Goal: Information Seeking & Learning: Learn about a topic

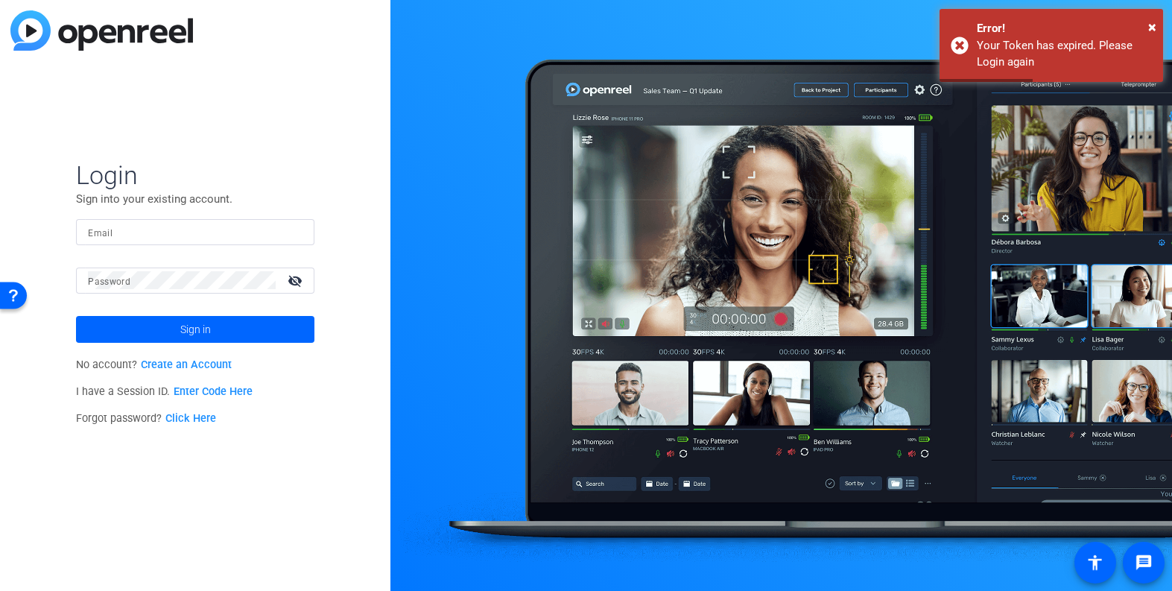
click at [162, 227] on input "Email" at bounding box center [195, 232] width 215 height 18
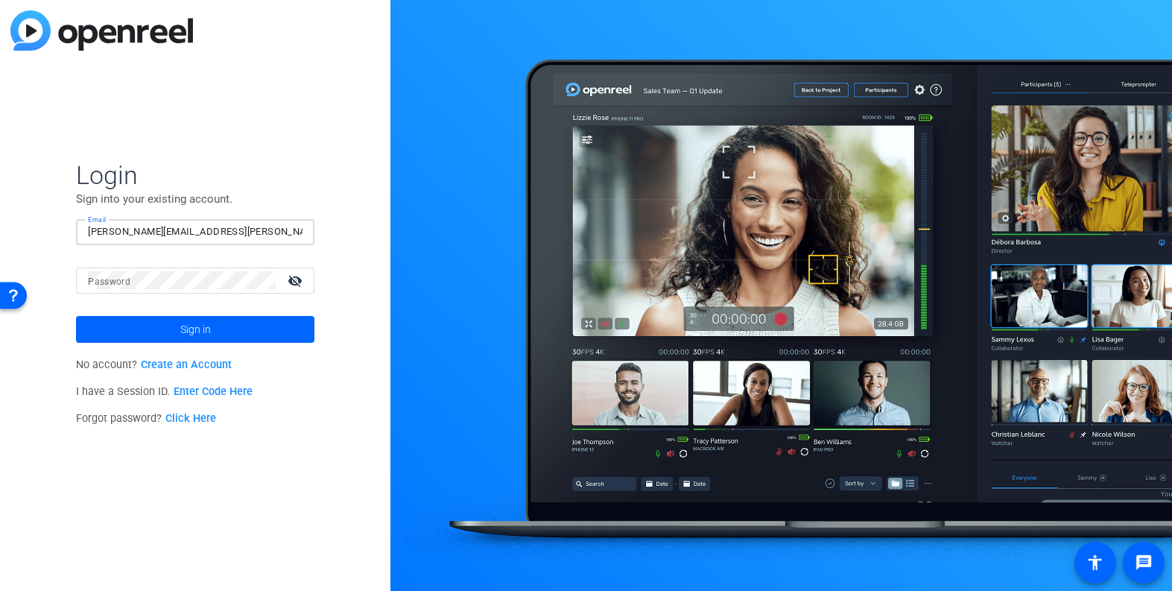
type input "[PERSON_NAME][EMAIL_ADDRESS][PERSON_NAME][DOMAIN_NAME]"
click at [76, 316] on button "Sign in" at bounding box center [195, 329] width 239 height 27
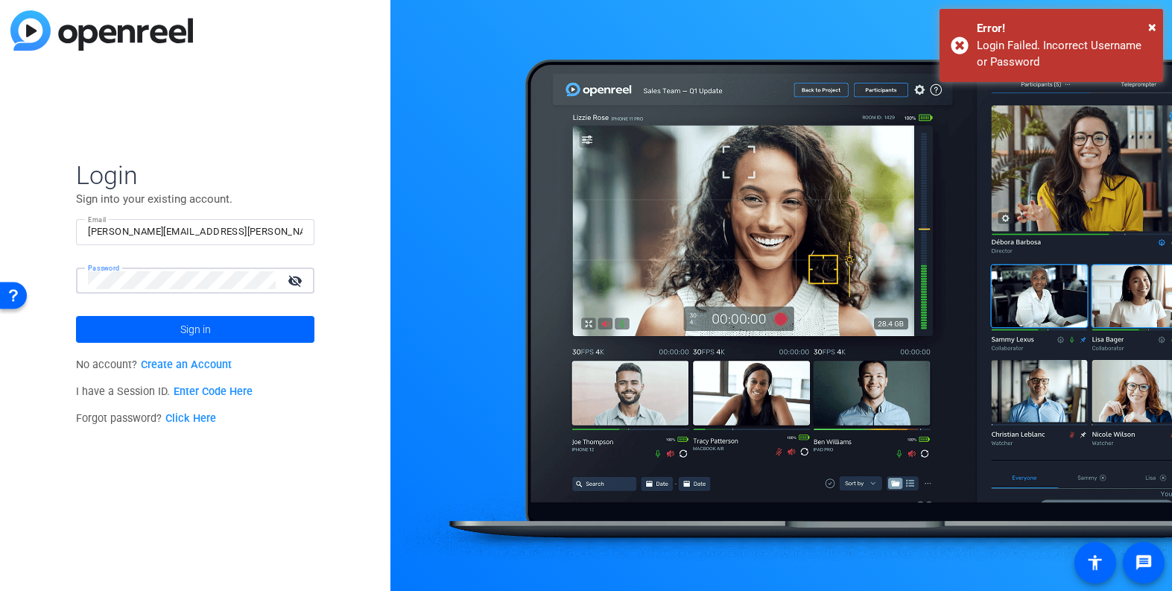
click at [204, 421] on link "Click Here" at bounding box center [190, 418] width 51 height 13
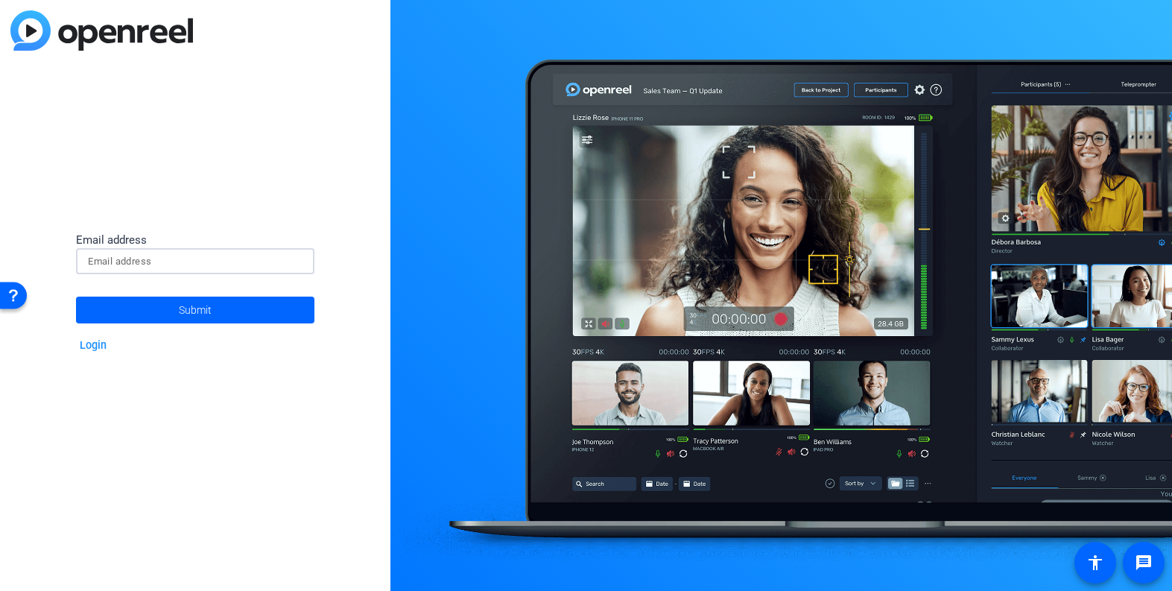
click at [155, 261] on input at bounding box center [195, 262] width 215 height 18
type input "[PERSON_NAME][EMAIL_ADDRESS][PERSON_NAME][DOMAIN_NAME]"
click at [196, 319] on span "Submit" at bounding box center [195, 309] width 33 height 37
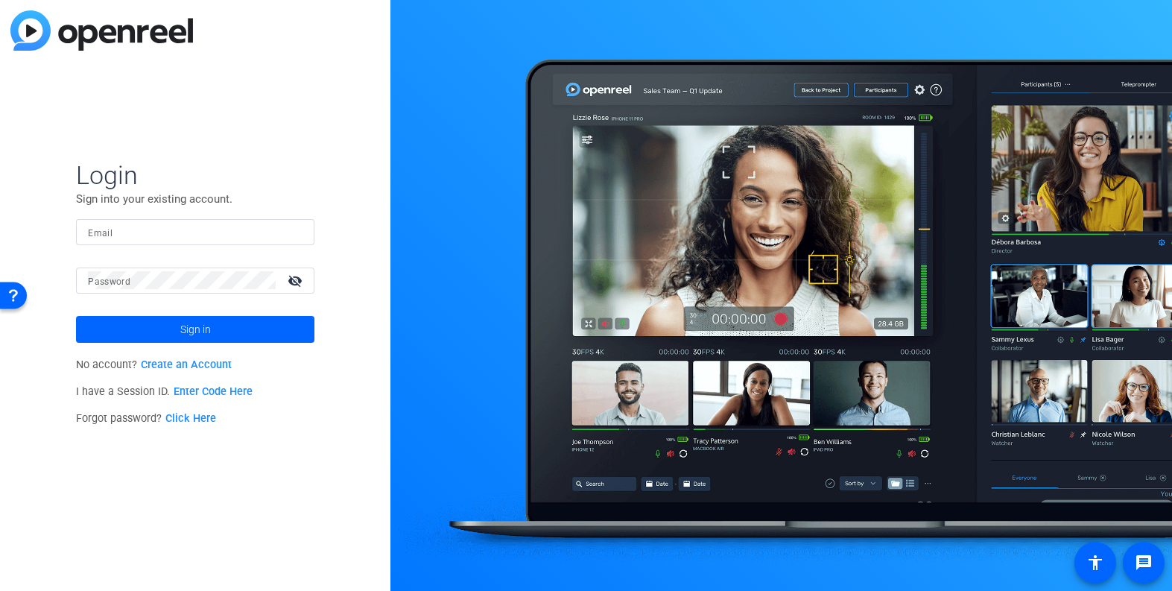
click at [192, 227] on input "Email" at bounding box center [195, 232] width 215 height 18
type input "[PERSON_NAME][EMAIL_ADDRESS][PERSON_NAME][DOMAIN_NAME]"
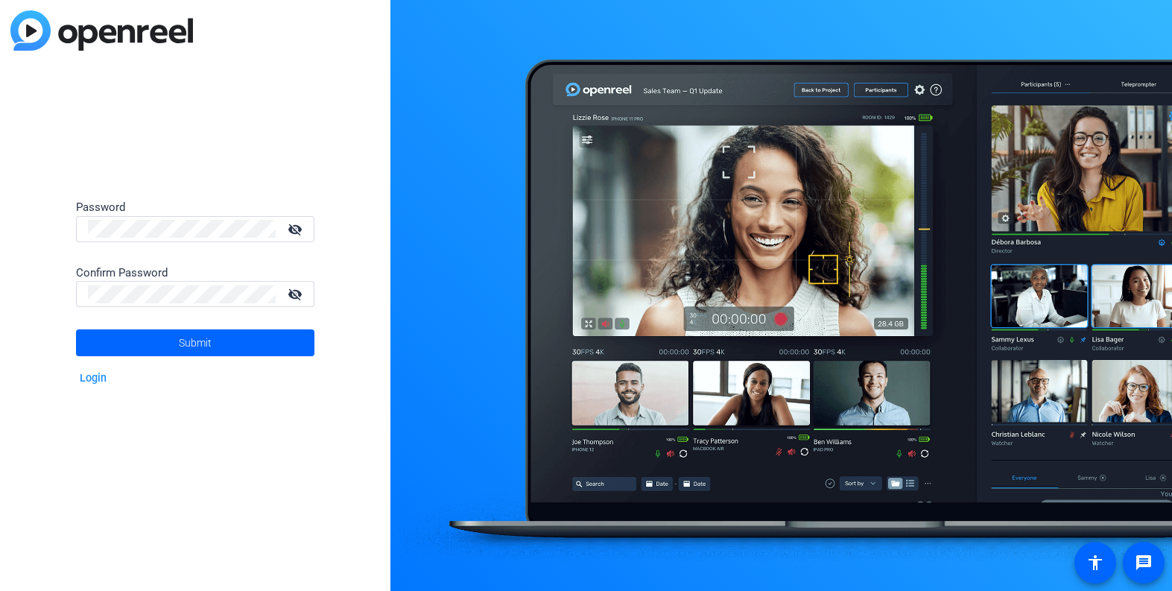
click at [171, 238] on div at bounding box center [182, 229] width 188 height 26
click at [283, 347] on span at bounding box center [195, 343] width 239 height 36
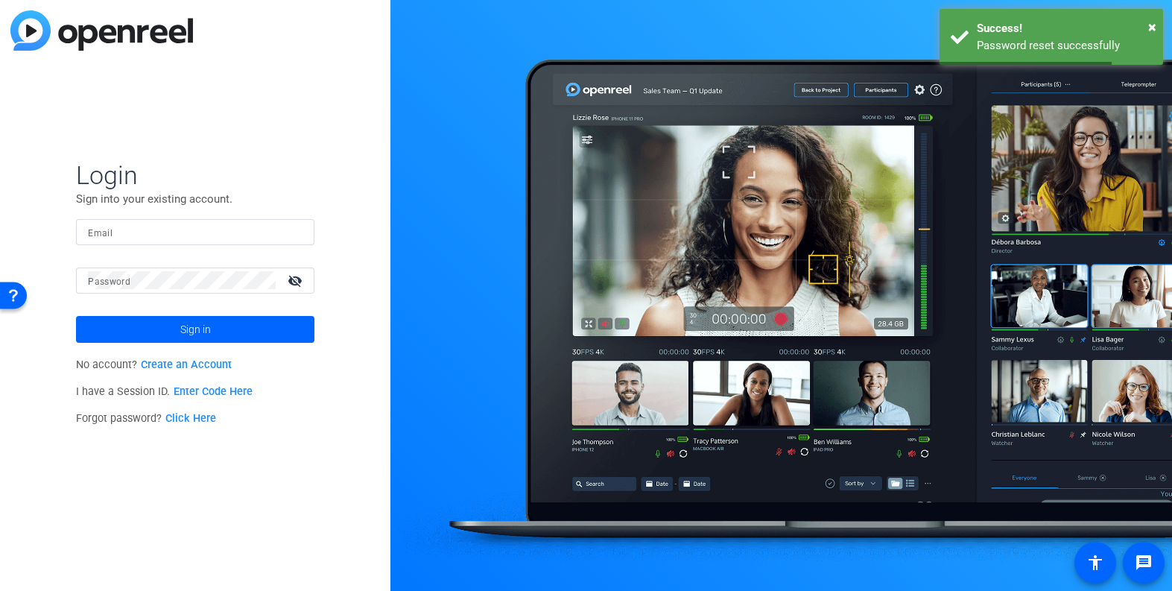
click at [157, 232] on input "Email" at bounding box center [195, 232] width 215 height 18
type input "[PERSON_NAME][EMAIL_ADDRESS][PERSON_NAME][DOMAIN_NAME]"
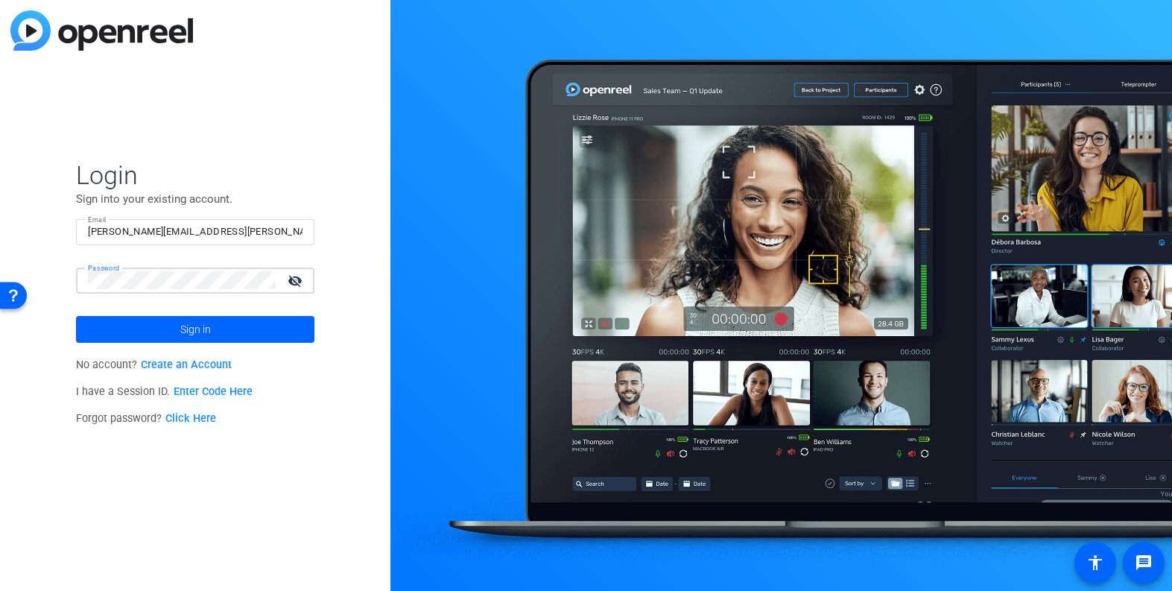
click at [76, 316] on button "Sign in" at bounding box center [195, 329] width 239 height 27
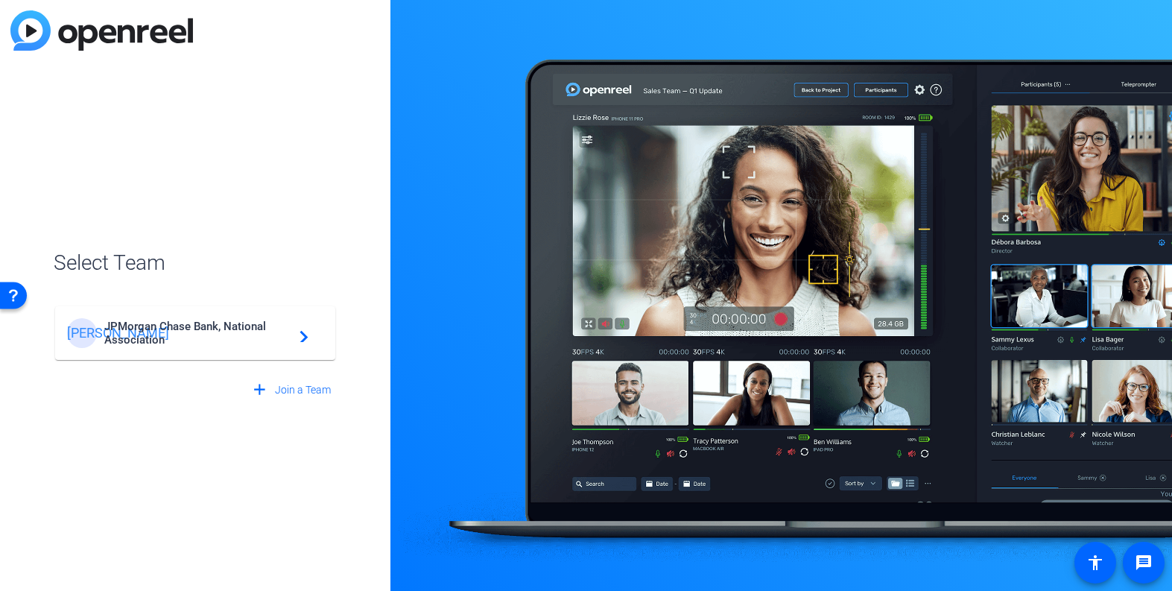
click at [177, 337] on span "JPMorgan Chase Bank, National Association" at bounding box center [197, 333] width 186 height 27
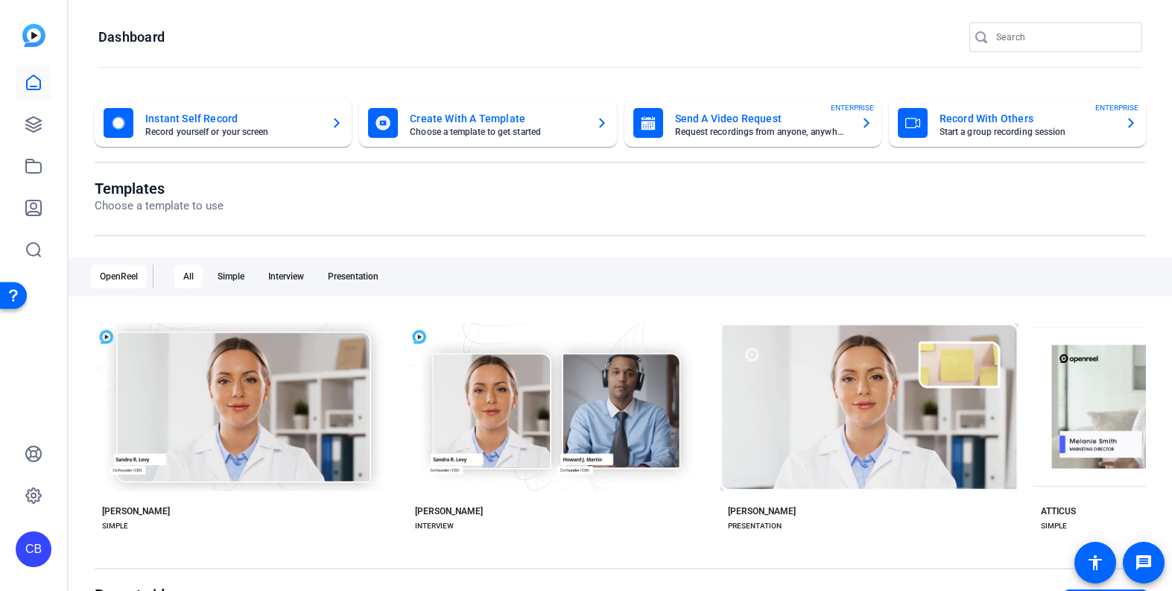
scroll to position [261, 0]
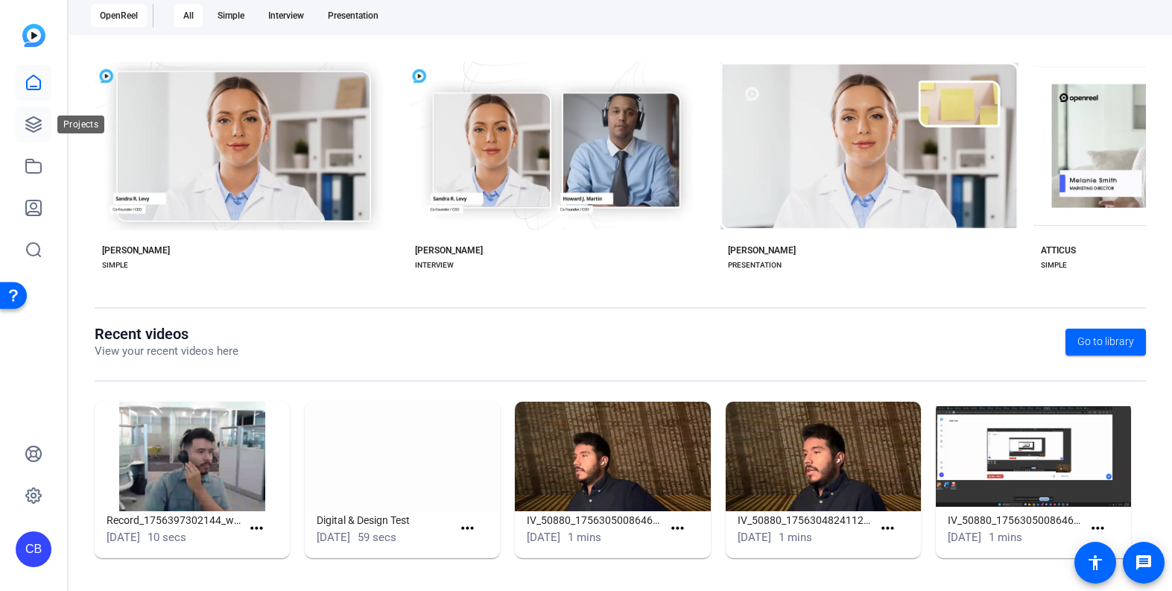
click at [29, 124] on icon at bounding box center [34, 125] width 18 height 18
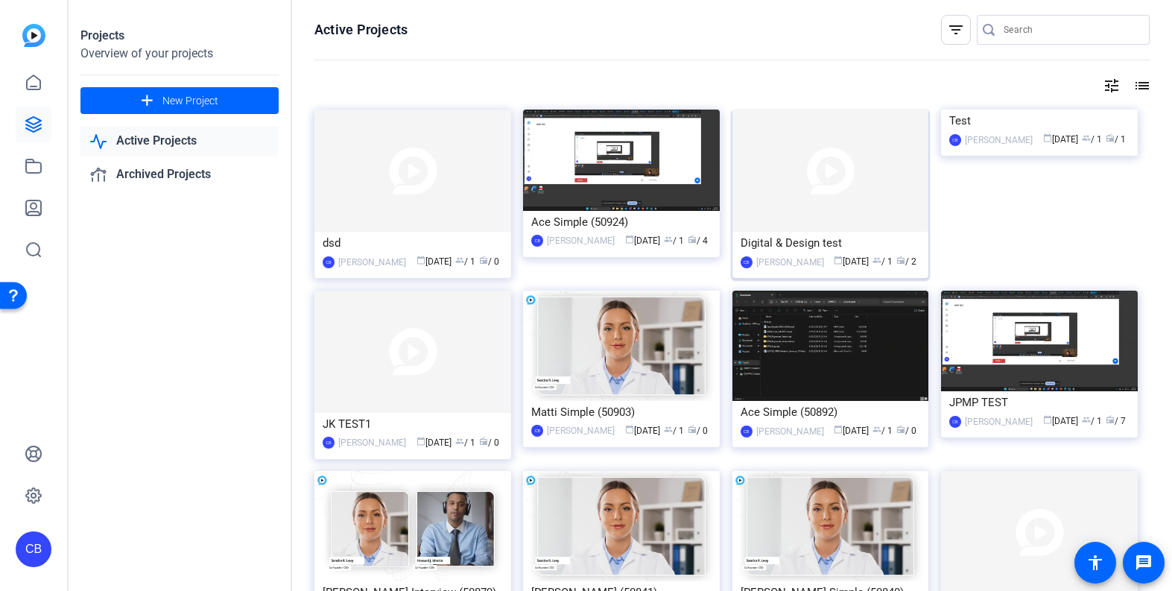
click at [782, 183] on img at bounding box center [831, 171] width 197 height 122
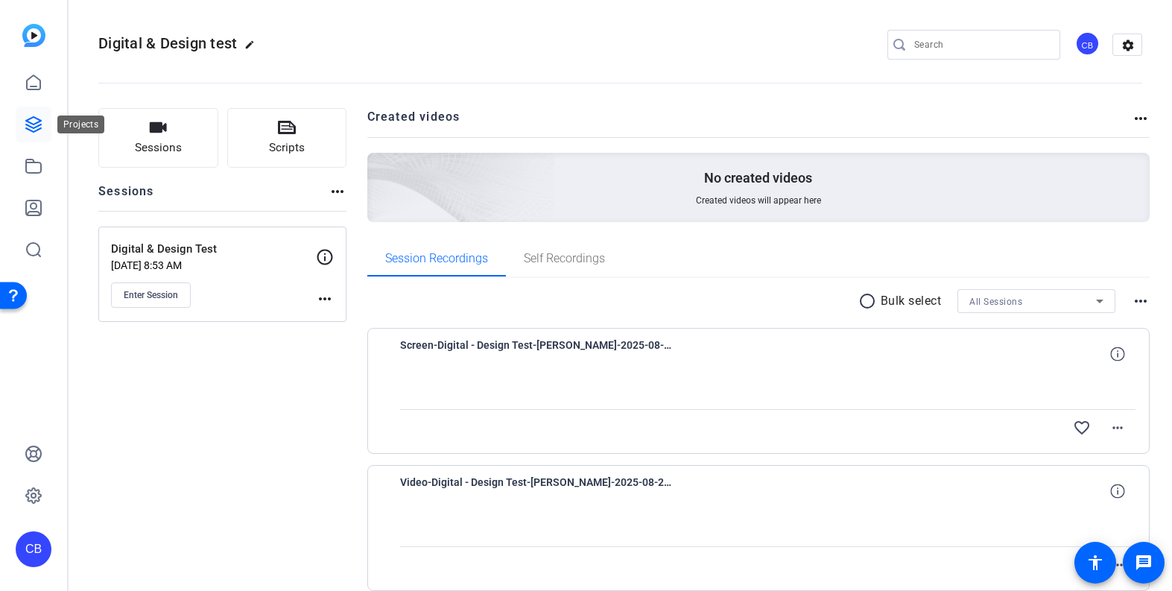
click at [34, 124] on icon at bounding box center [33, 124] width 15 height 15
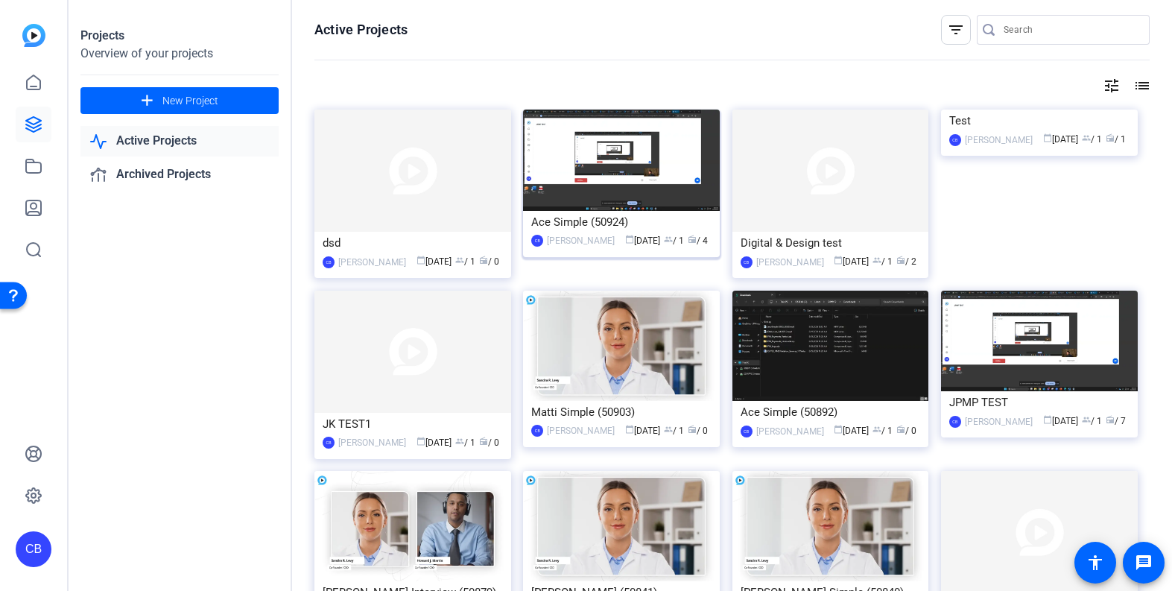
click at [570, 211] on div "Ace Simple (50924)" at bounding box center [621, 222] width 180 height 22
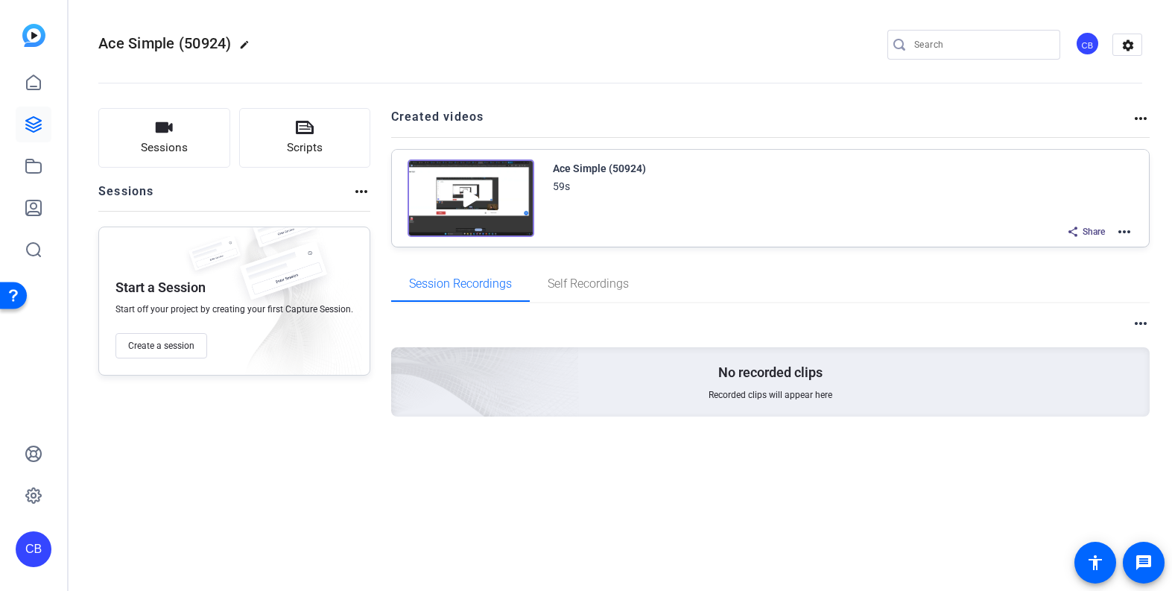
click at [464, 196] on img at bounding box center [471, 198] width 127 height 78
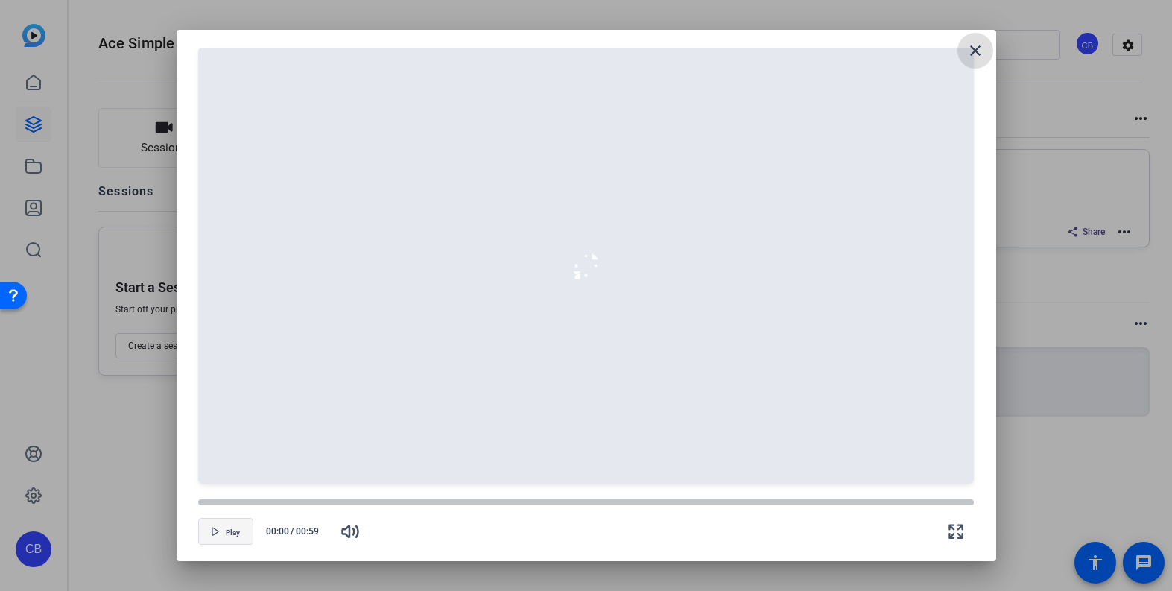
click at [223, 534] on span "button" at bounding box center [226, 532] width 54 height 36
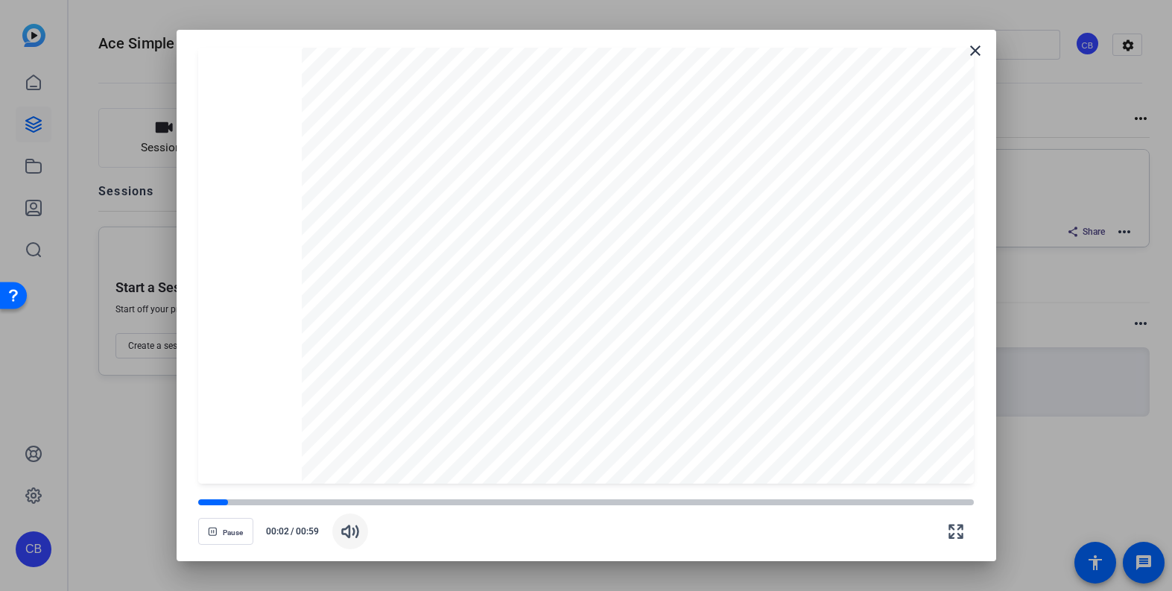
click at [344, 532] on icon "button" at bounding box center [350, 531] width 18 height 18
click at [348, 534] on icon "button" at bounding box center [350, 531] width 18 height 18
click at [213, 531] on icon "button" at bounding box center [212, 531] width 9 height 9
drag, startPoint x: 291, startPoint y: 503, endPoint x: 187, endPoint y: 505, distance: 104.4
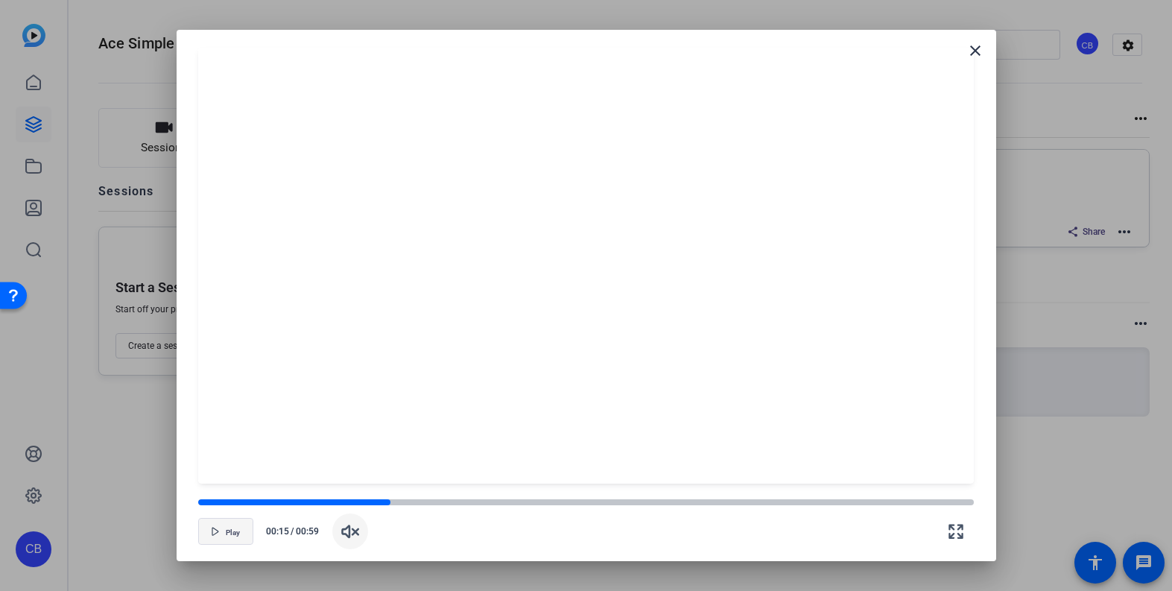
click at [187, 505] on openreel-creator-preview-popup "close Play 00:15 / 00:59" at bounding box center [587, 296] width 820 height 532
drag, startPoint x: 238, startPoint y: 505, endPoint x: 192, endPoint y: 502, distance: 46.3
click at [192, 502] on openreel-creator-preview-popup "close Play 00:15 / 00:59" at bounding box center [587, 296] width 820 height 532
drag, startPoint x: 391, startPoint y: 502, endPoint x: 192, endPoint y: 502, distance: 199.0
click at [192, 502] on div at bounding box center [198, 502] width 13 height 13
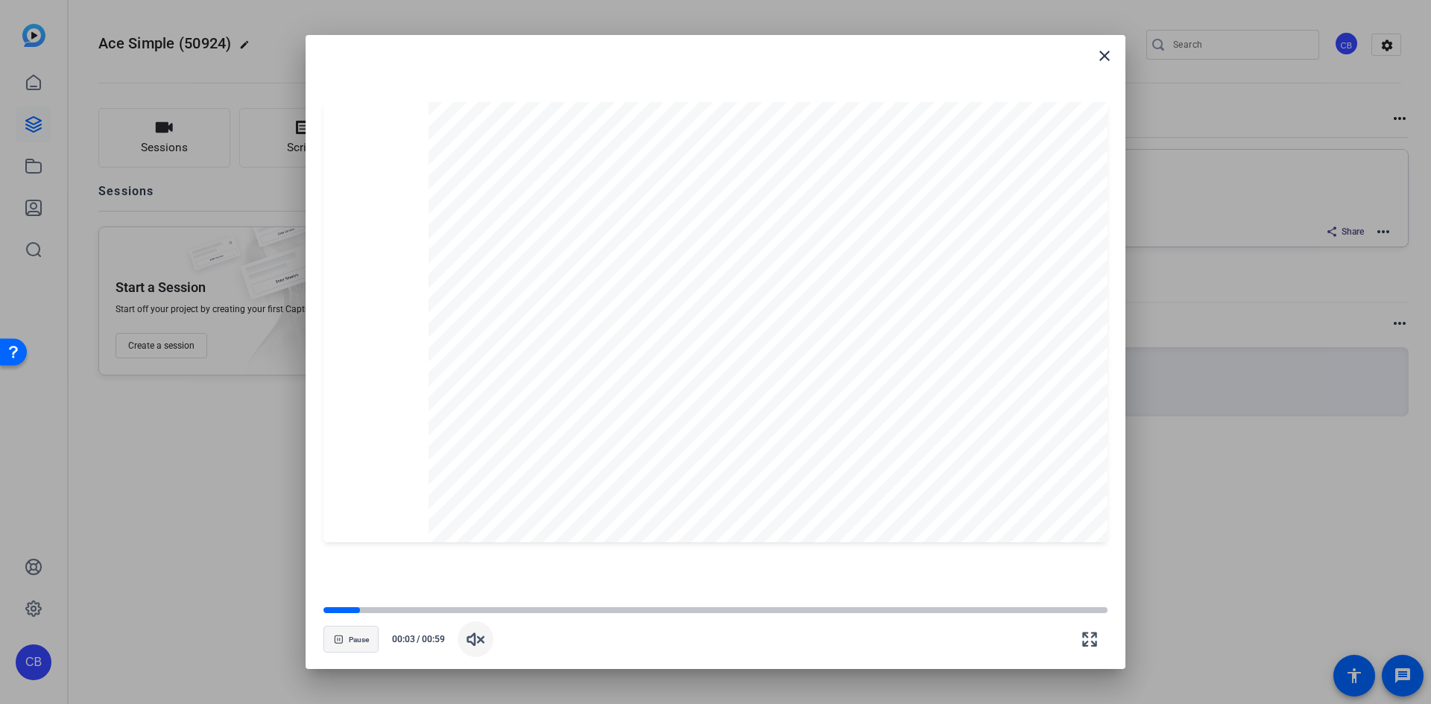
click at [332, 590] on span "button" at bounding box center [351, 640] width 54 height 36
click at [1112, 55] on mat-icon "close" at bounding box center [1105, 56] width 18 height 18
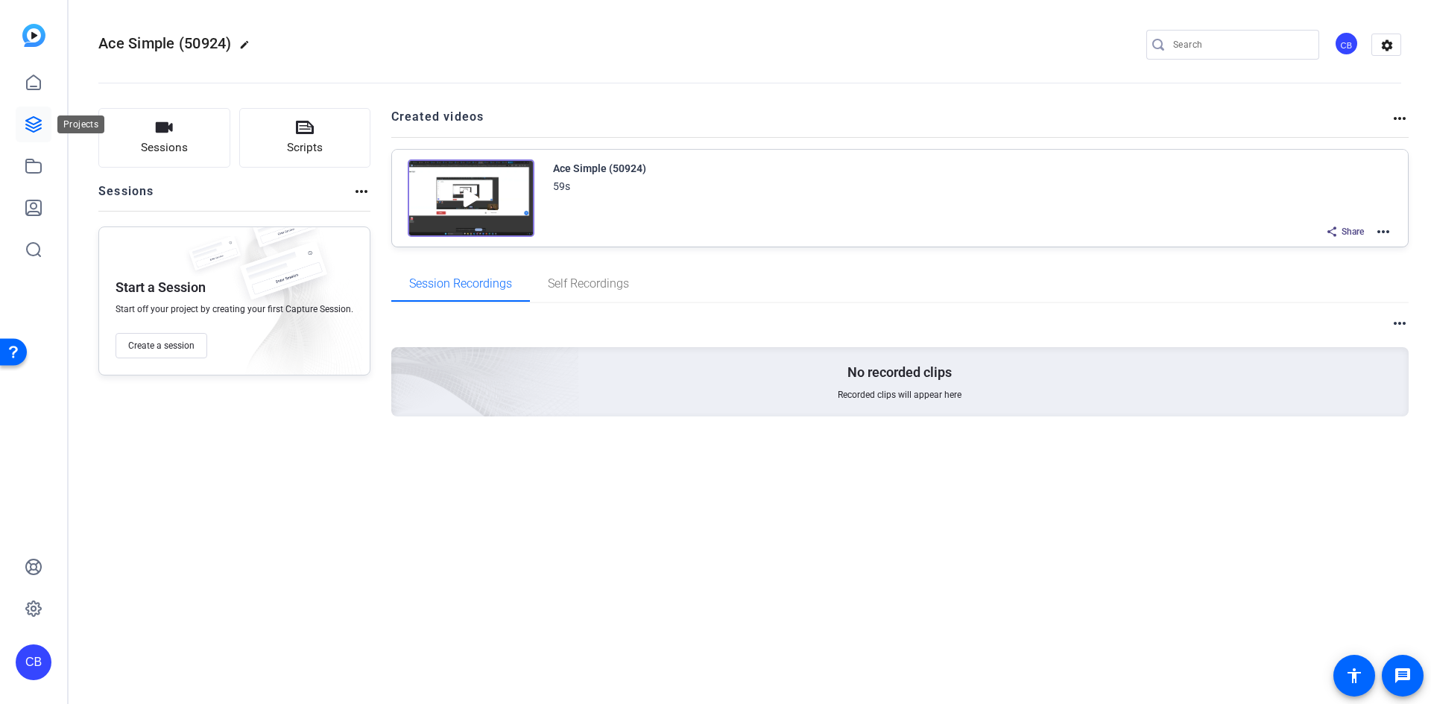
click at [37, 130] on icon at bounding box center [33, 124] width 15 height 15
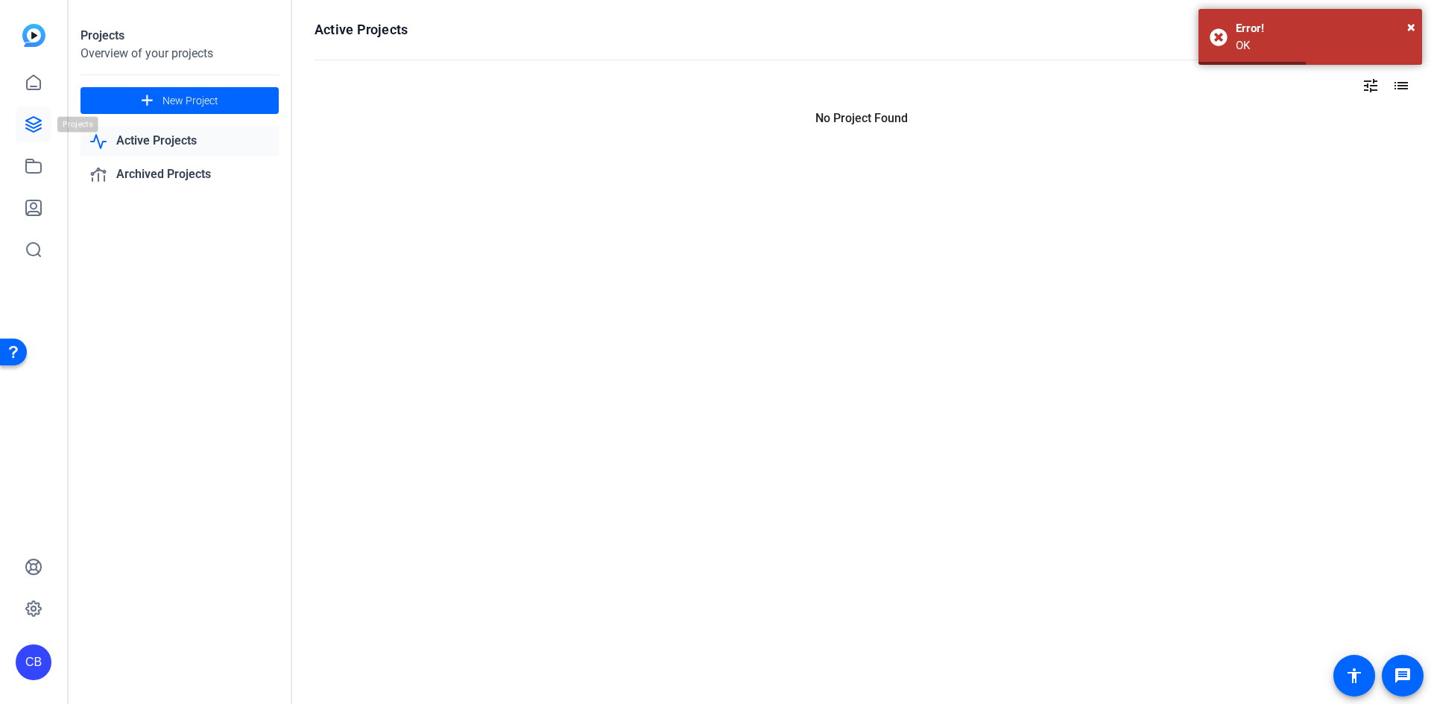
click at [23, 129] on link at bounding box center [34, 125] width 36 height 36
click at [35, 89] on icon at bounding box center [33, 82] width 13 height 14
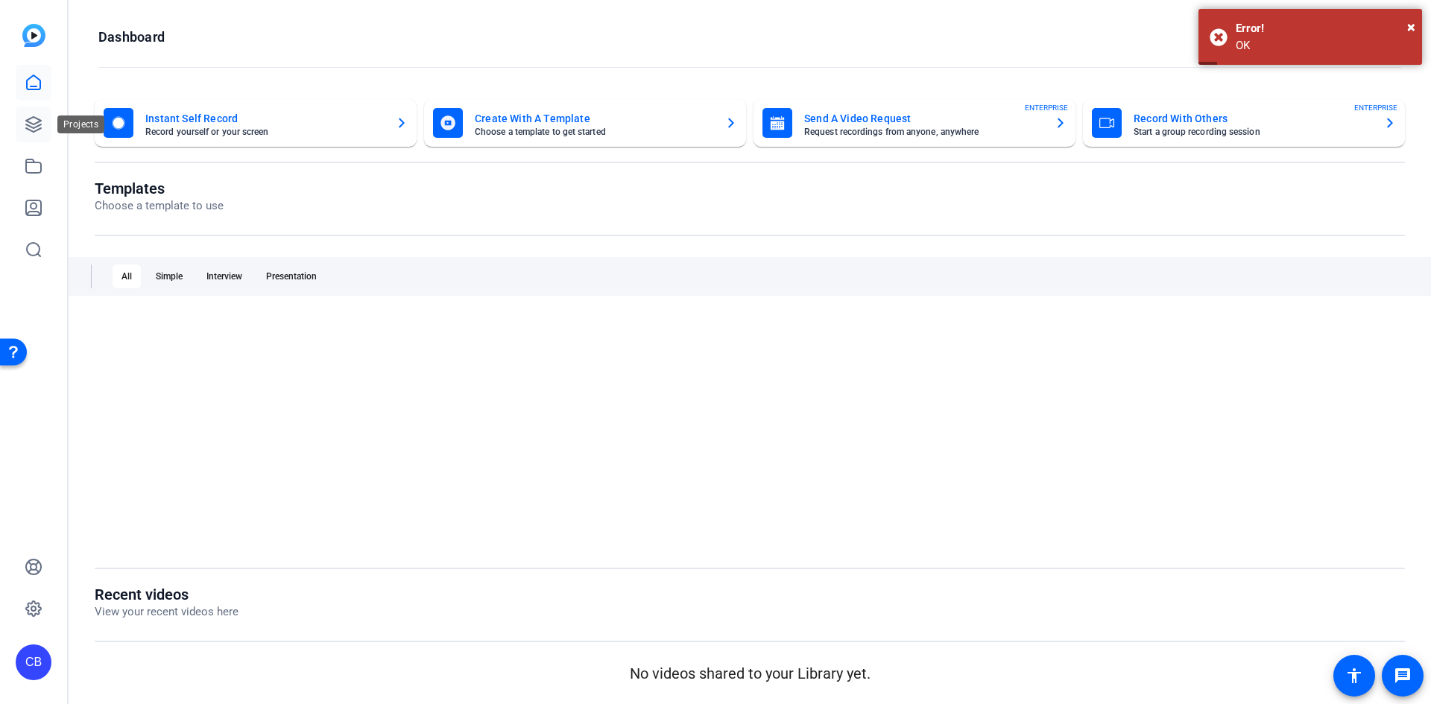
click at [40, 119] on icon at bounding box center [34, 125] width 18 height 18
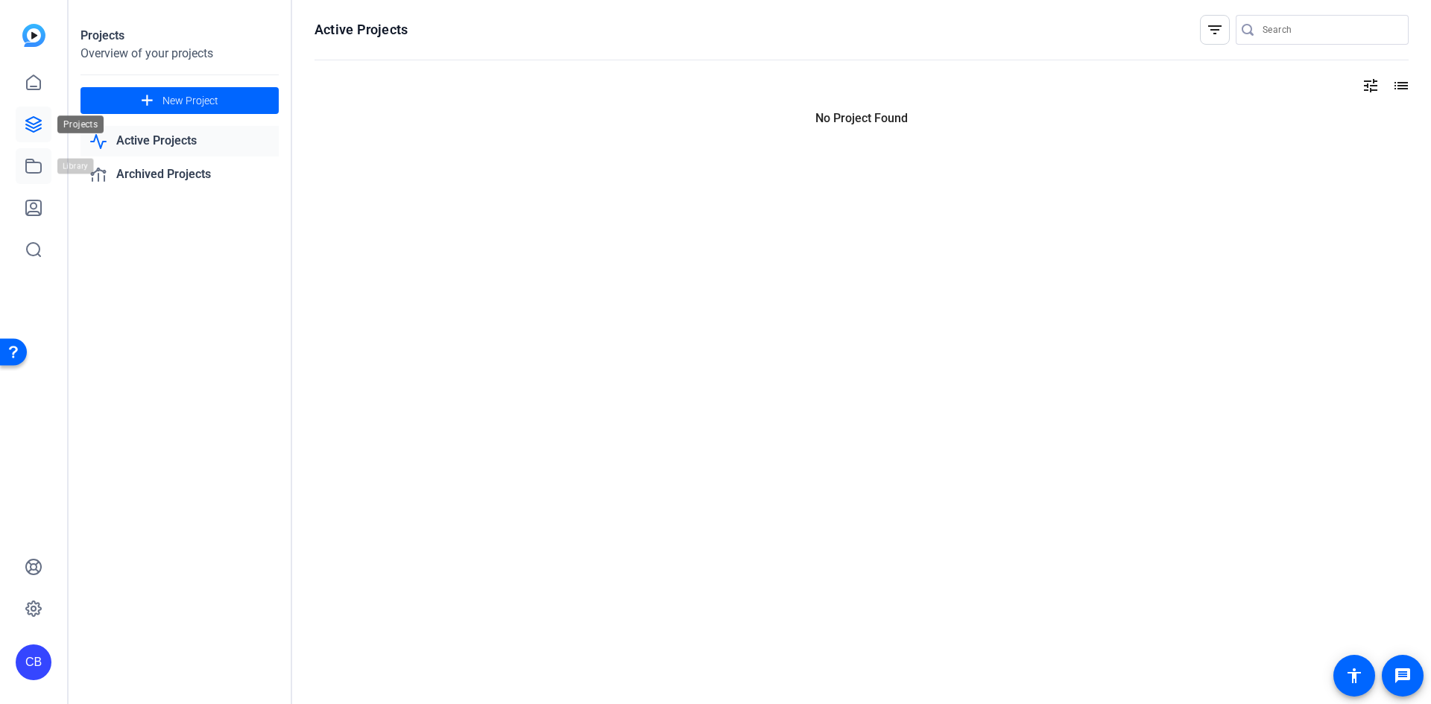
click at [29, 153] on link at bounding box center [34, 166] width 36 height 36
click at [35, 80] on icon at bounding box center [34, 83] width 18 height 18
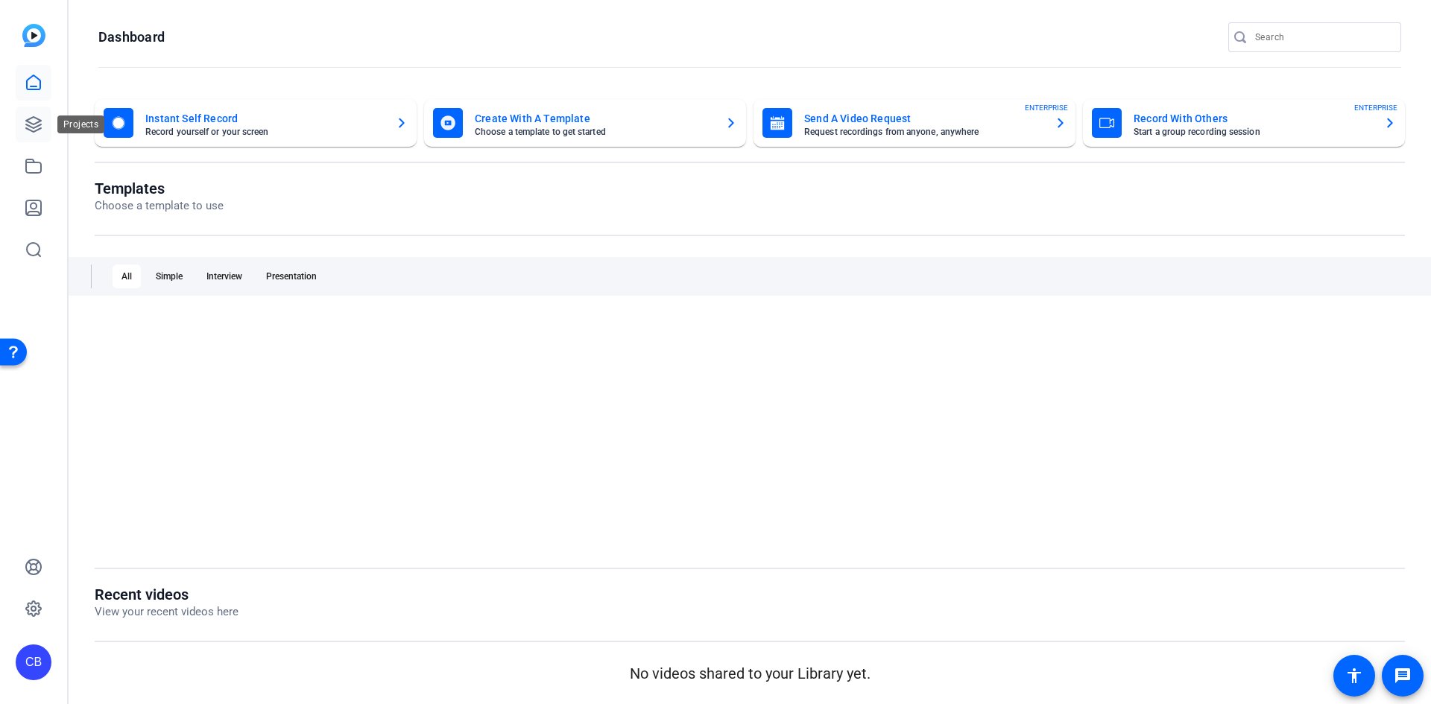
click at [34, 132] on icon at bounding box center [33, 124] width 15 height 15
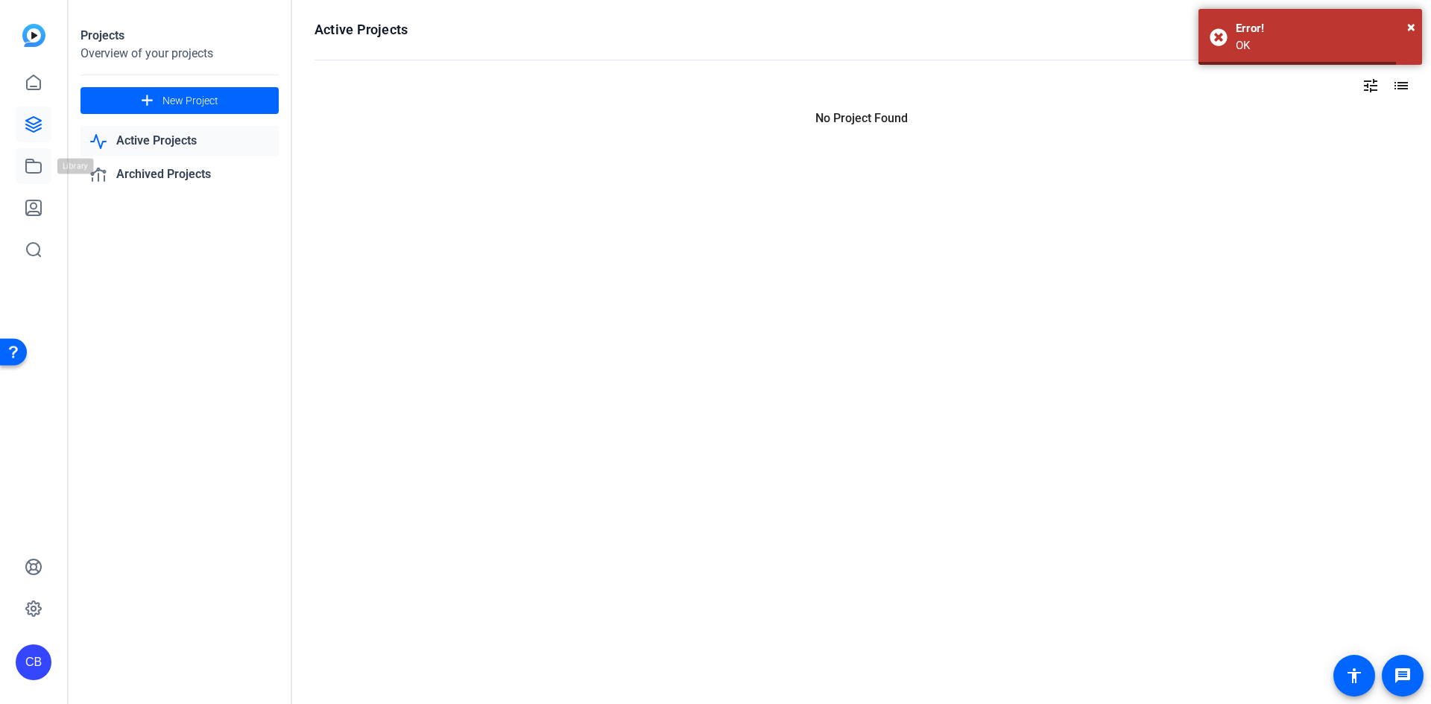
click at [32, 174] on icon at bounding box center [34, 166] width 18 height 18
click at [34, 174] on icon at bounding box center [34, 166] width 18 height 18
click at [31, 204] on icon at bounding box center [33, 207] width 15 height 15
click at [32, 168] on icon at bounding box center [34, 166] width 18 height 18
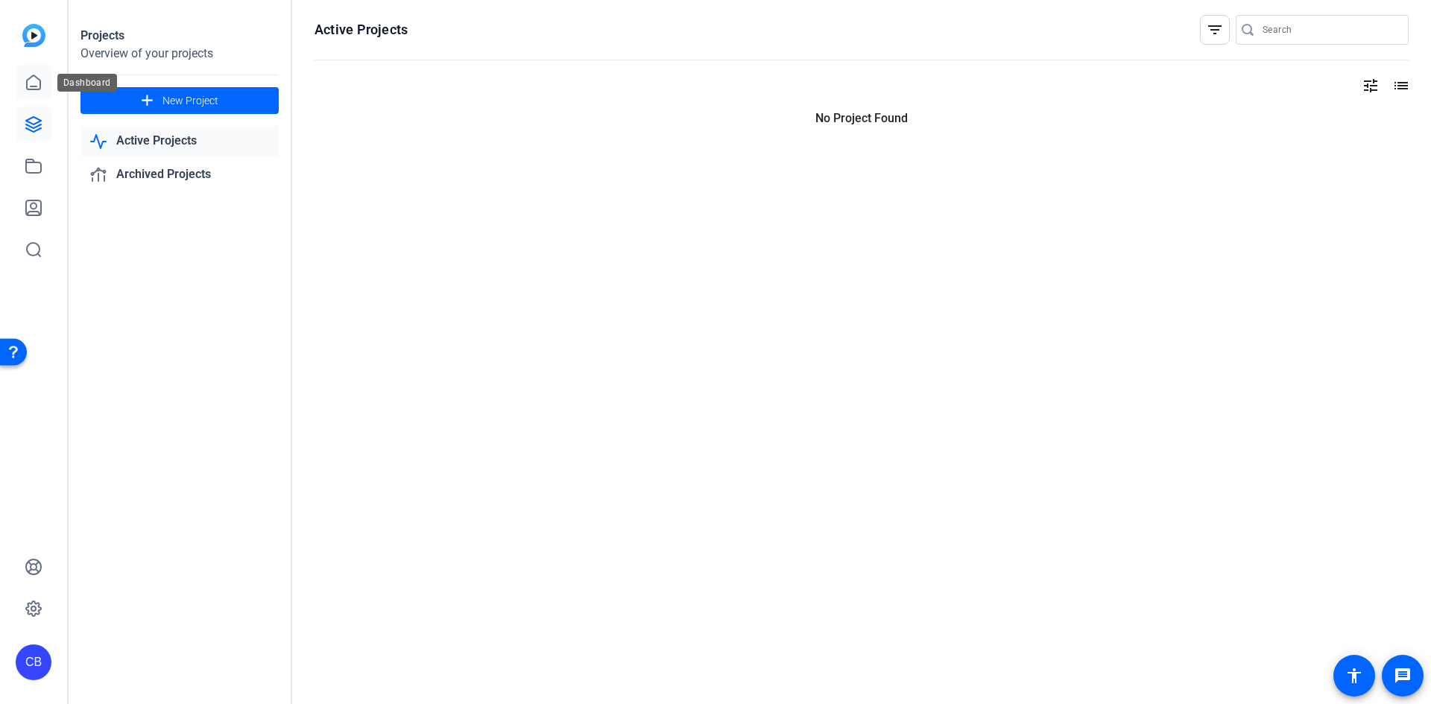
click at [34, 88] on icon at bounding box center [34, 83] width 18 height 18
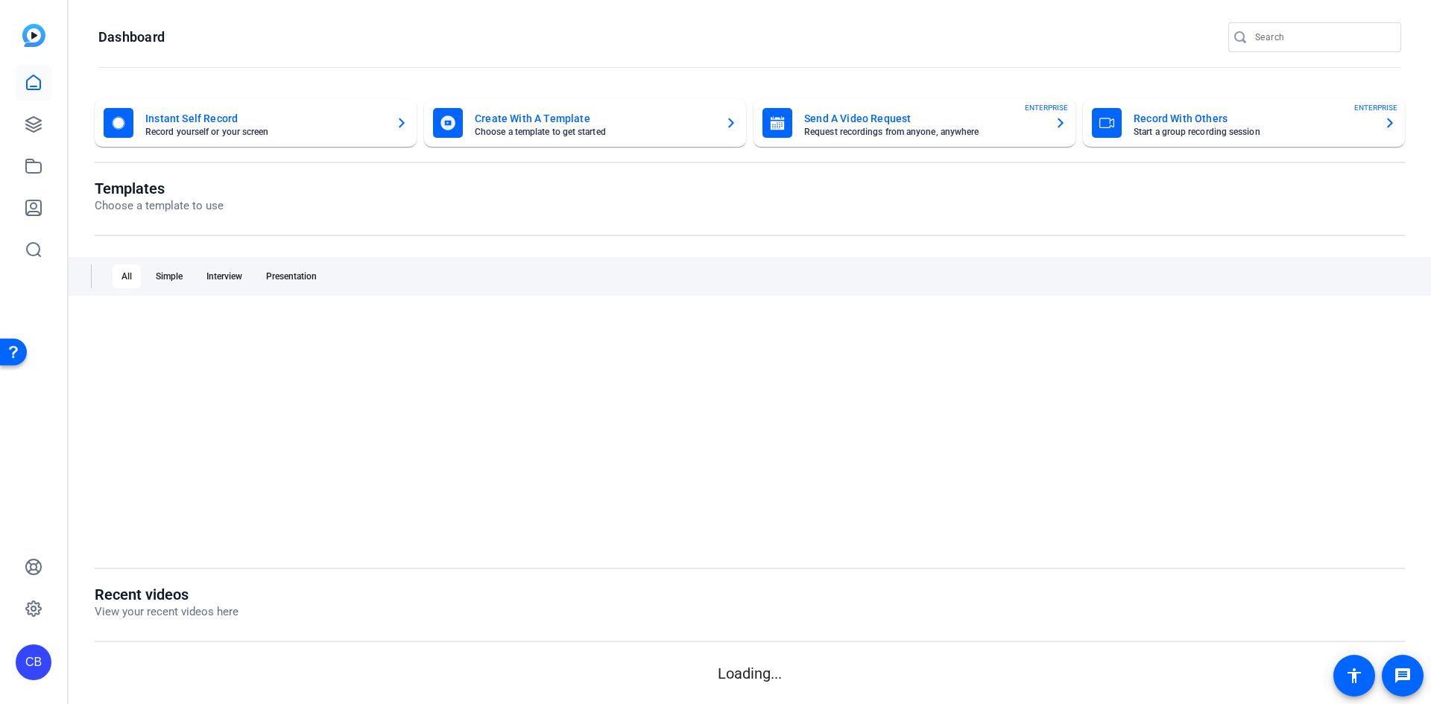
click at [34, 88] on icon at bounding box center [34, 83] width 18 height 18
click at [33, 128] on icon at bounding box center [33, 124] width 15 height 15
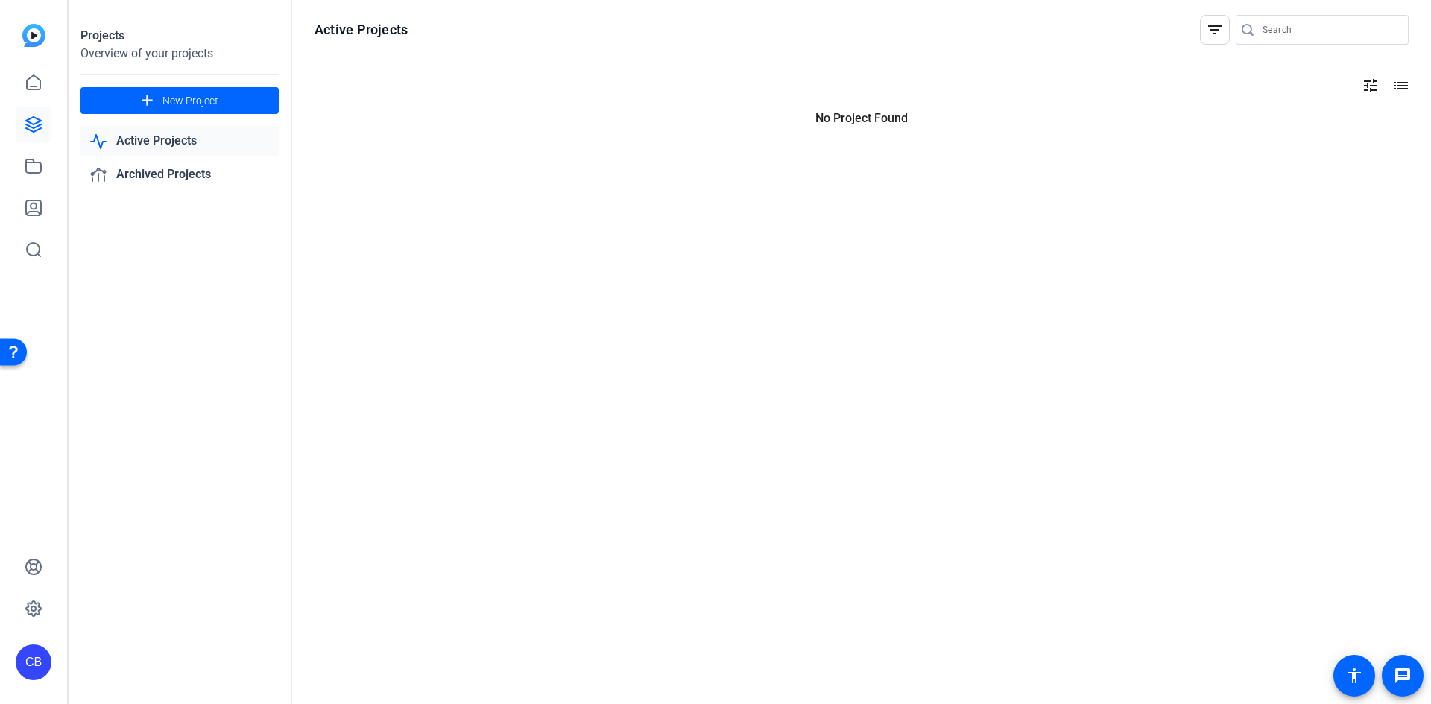
click at [1172, 179] on div at bounding box center [862, 166] width 1094 height 30
click at [33, 165] on icon at bounding box center [34, 166] width 18 height 18
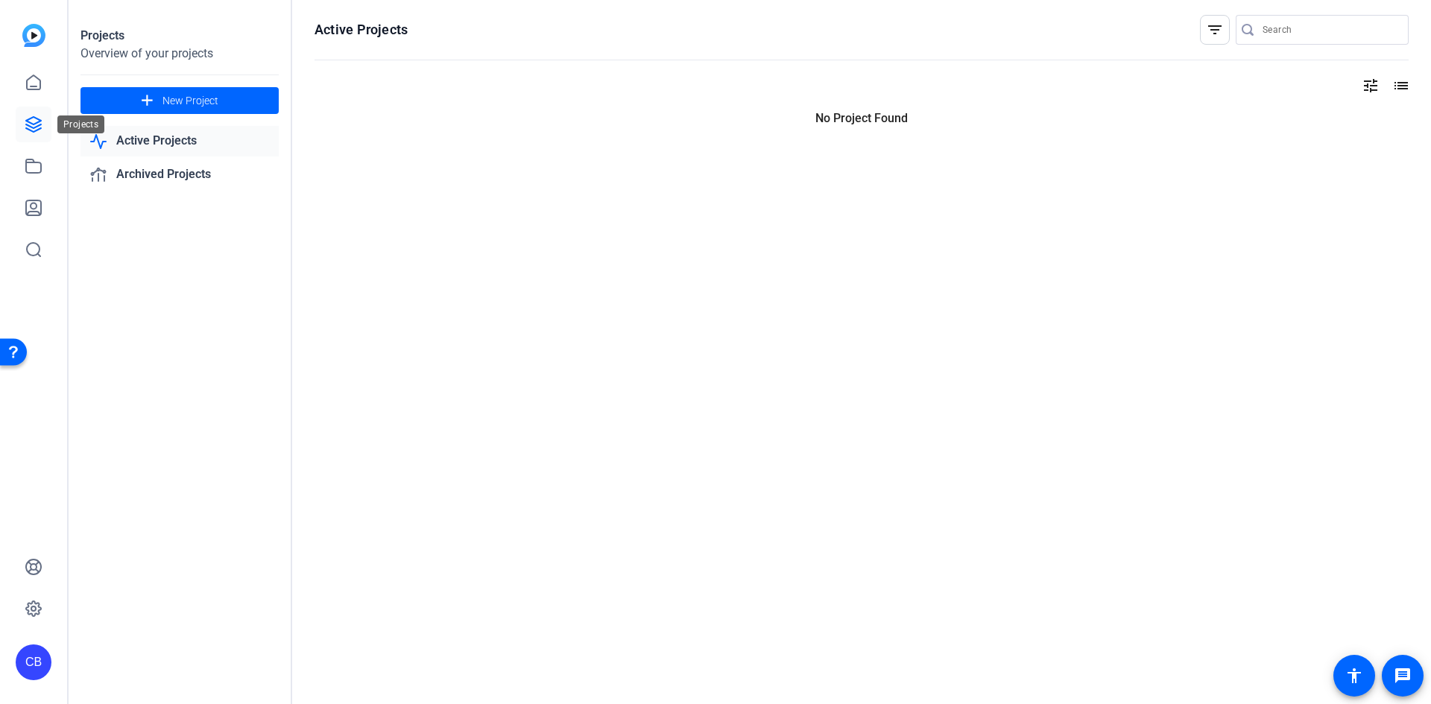
click at [31, 127] on icon at bounding box center [33, 124] width 15 height 15
click at [32, 171] on icon at bounding box center [34, 166] width 18 height 18
click at [38, 133] on link at bounding box center [34, 125] width 36 height 36
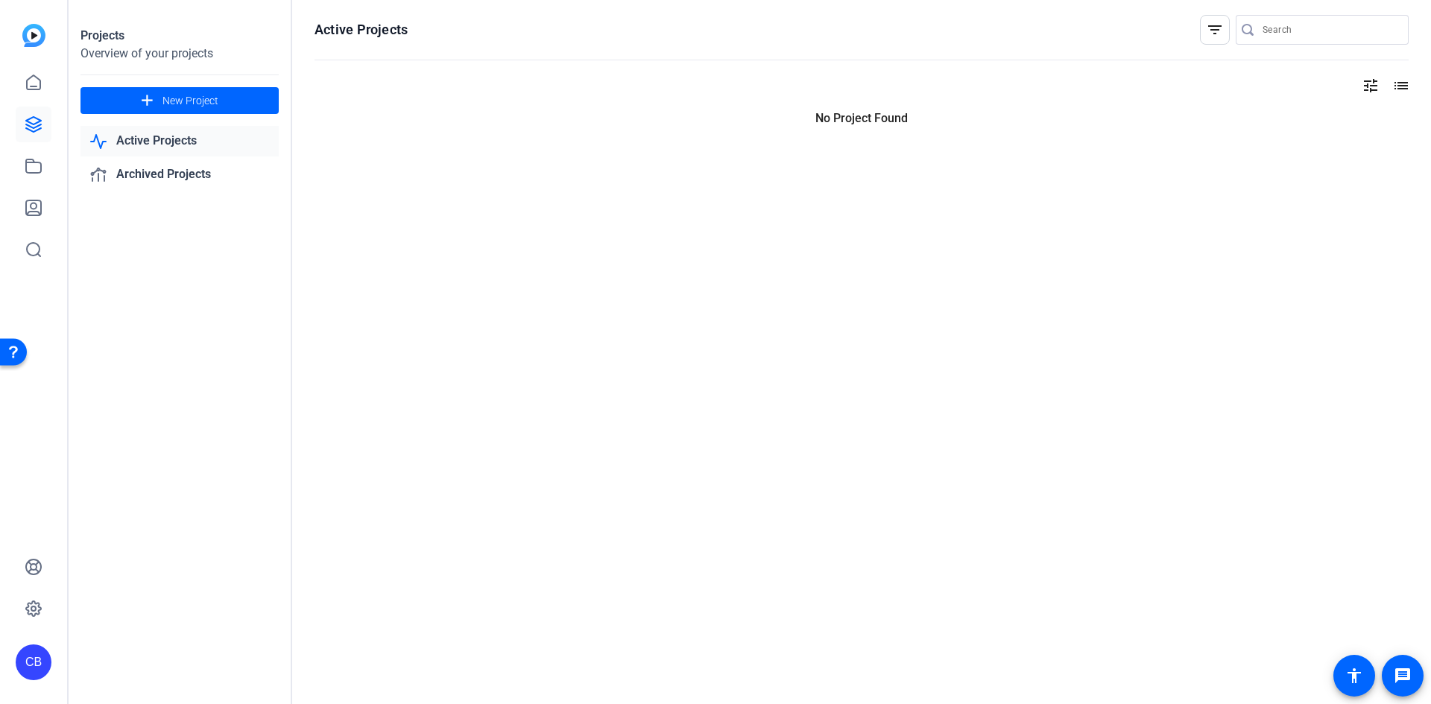
click at [38, 133] on link at bounding box center [34, 125] width 36 height 36
click at [40, 174] on icon at bounding box center [34, 166] width 18 height 18
click at [27, 86] on icon at bounding box center [33, 82] width 13 height 14
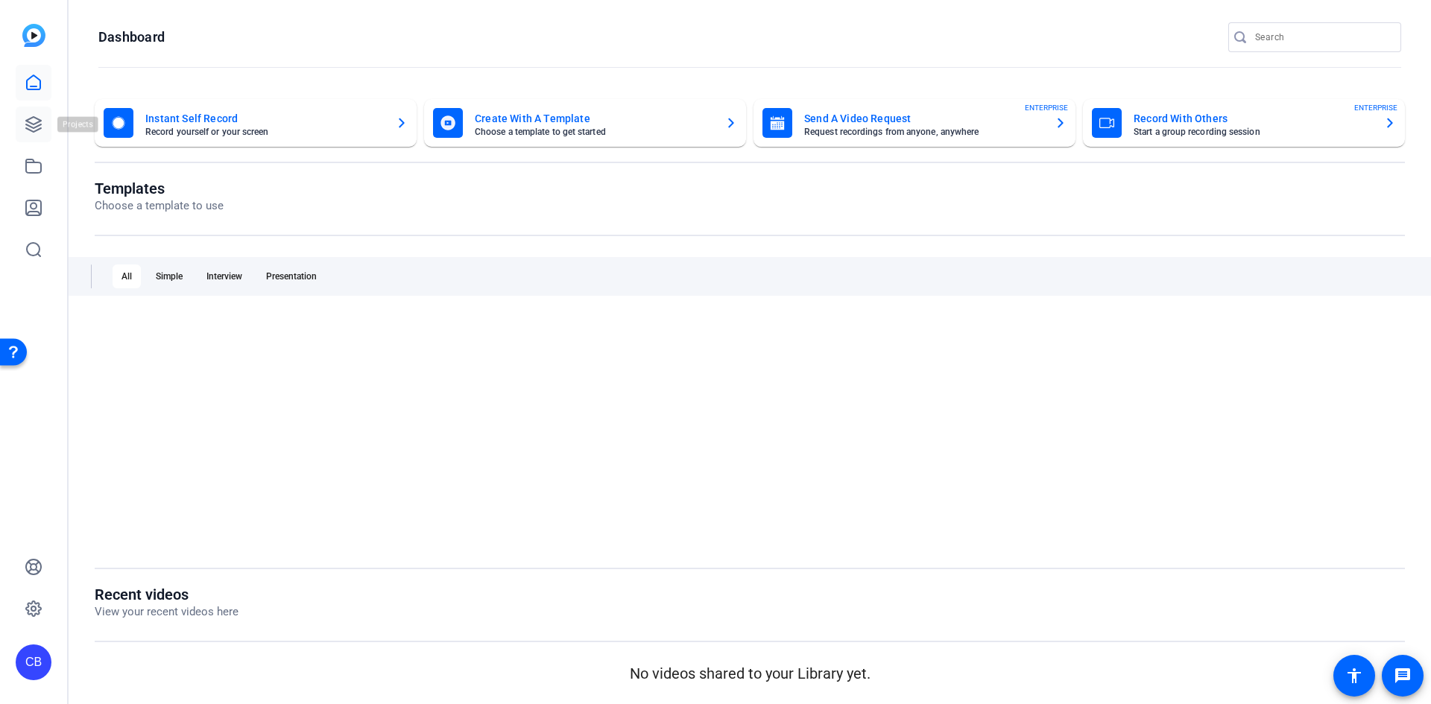
click at [46, 125] on link at bounding box center [34, 125] width 36 height 36
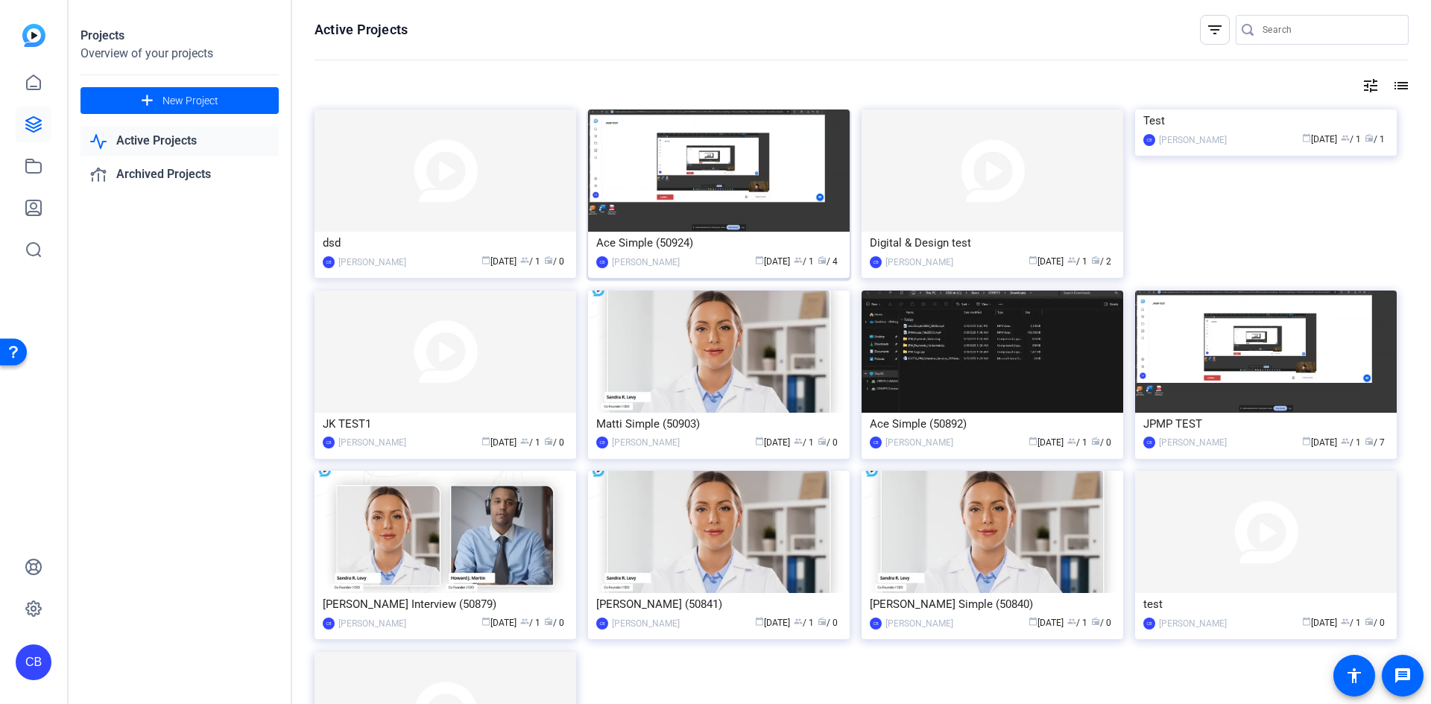
click at [699, 174] on img at bounding box center [719, 171] width 262 height 122
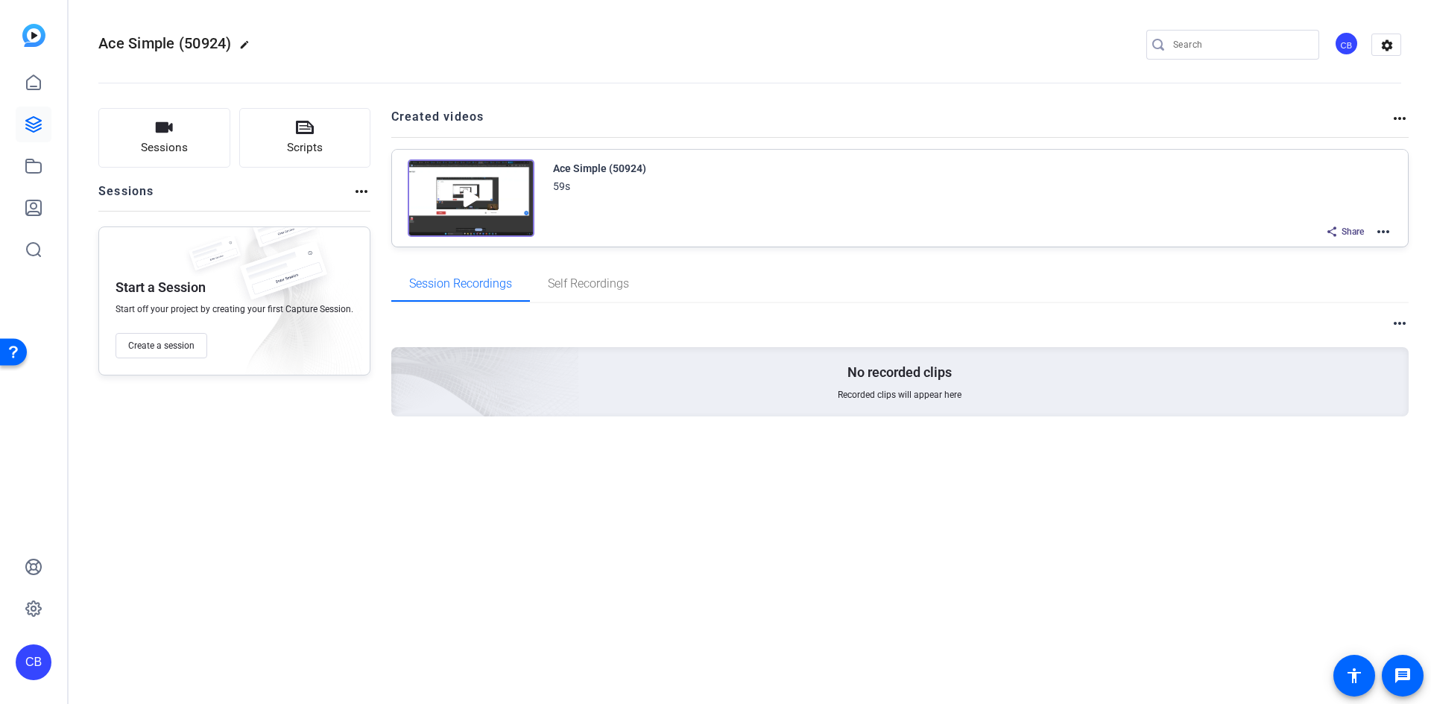
click at [471, 195] on img at bounding box center [471, 198] width 127 height 78
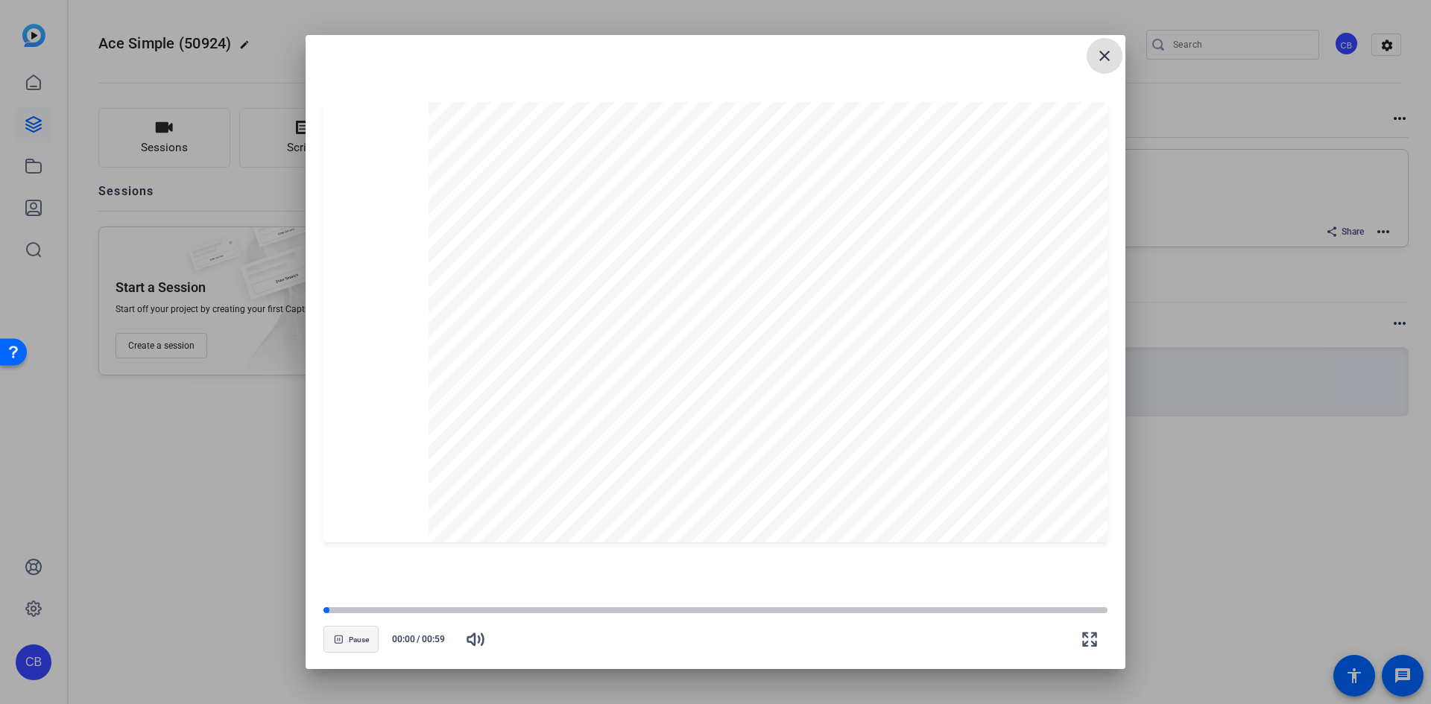
click at [358, 590] on span "Pause" at bounding box center [359, 640] width 20 height 9
click at [360, 590] on span "Play" at bounding box center [359, 640] width 14 height 9
click at [482, 590] on icon "button" at bounding box center [475, 639] width 16 height 11
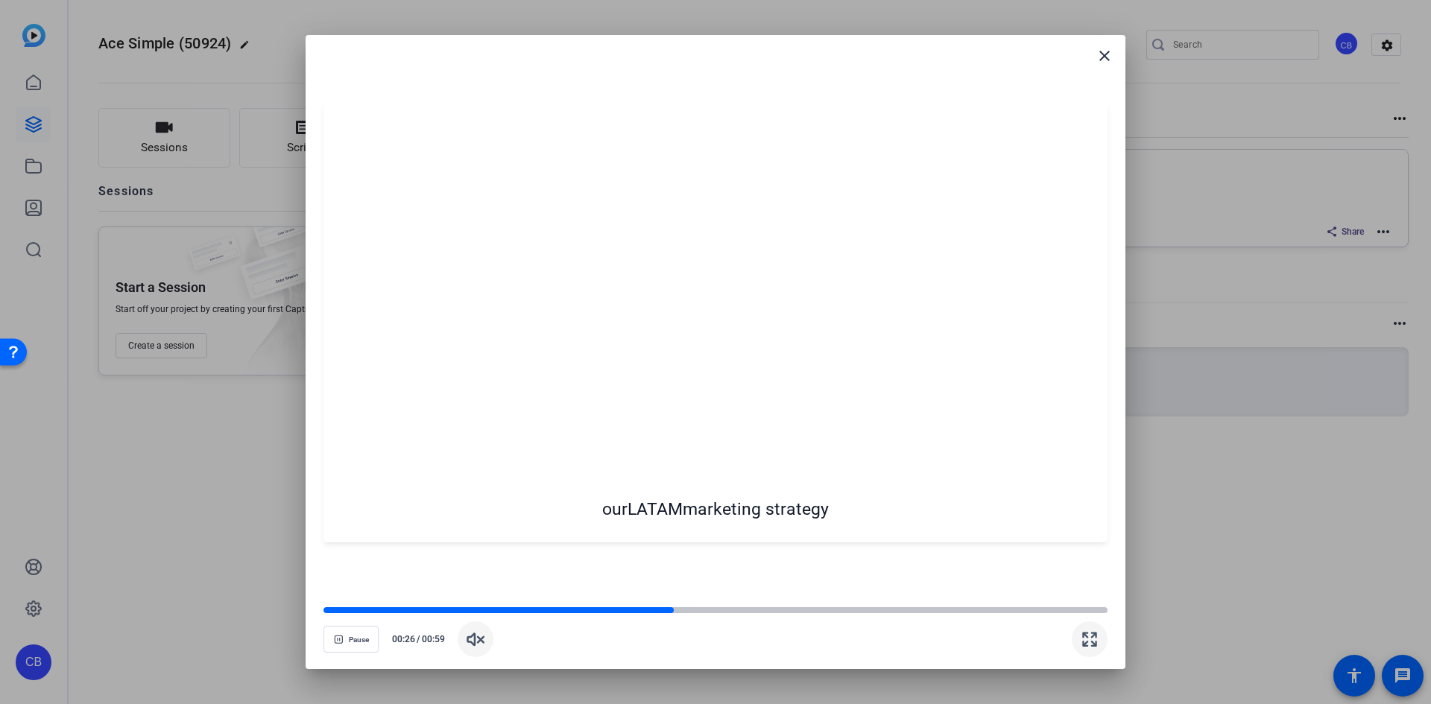
click at [1084, 590] on icon "button" at bounding box center [1090, 640] width 18 height 18
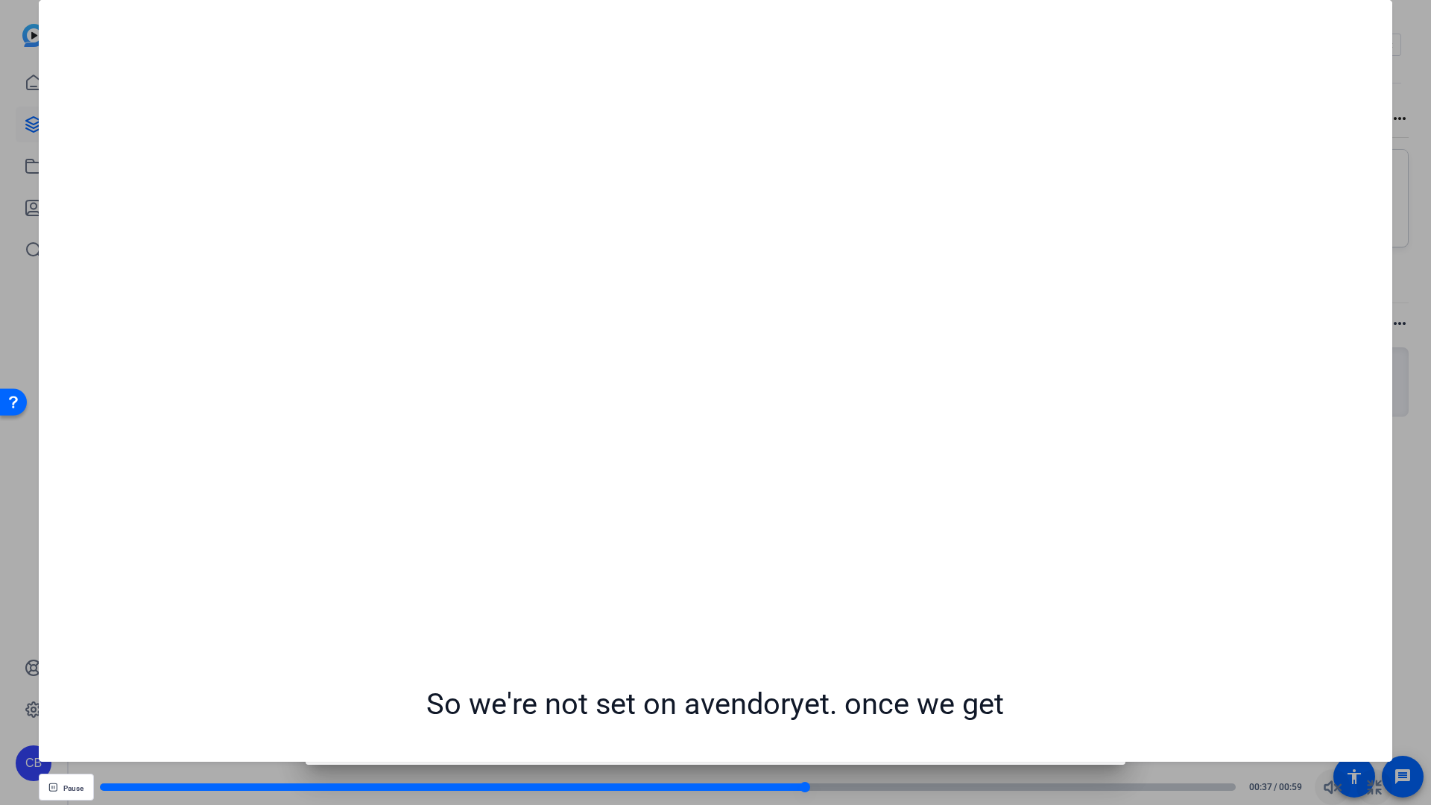
click at [1172, 590] on div at bounding box center [668, 786] width 1137 height 7
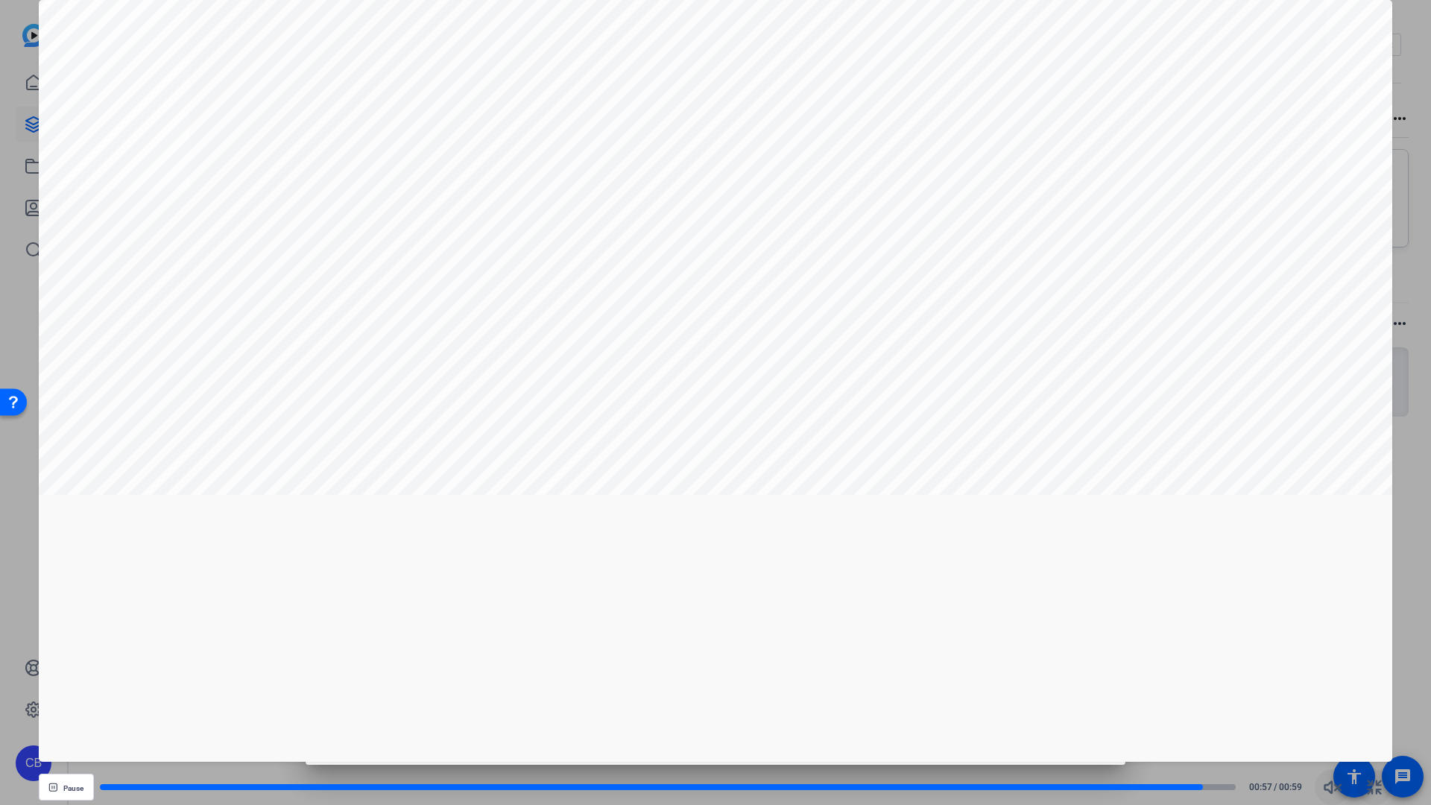
click at [1155, 590] on div "Pause 00:57 / 00:59" at bounding box center [716, 787] width 1354 height 36
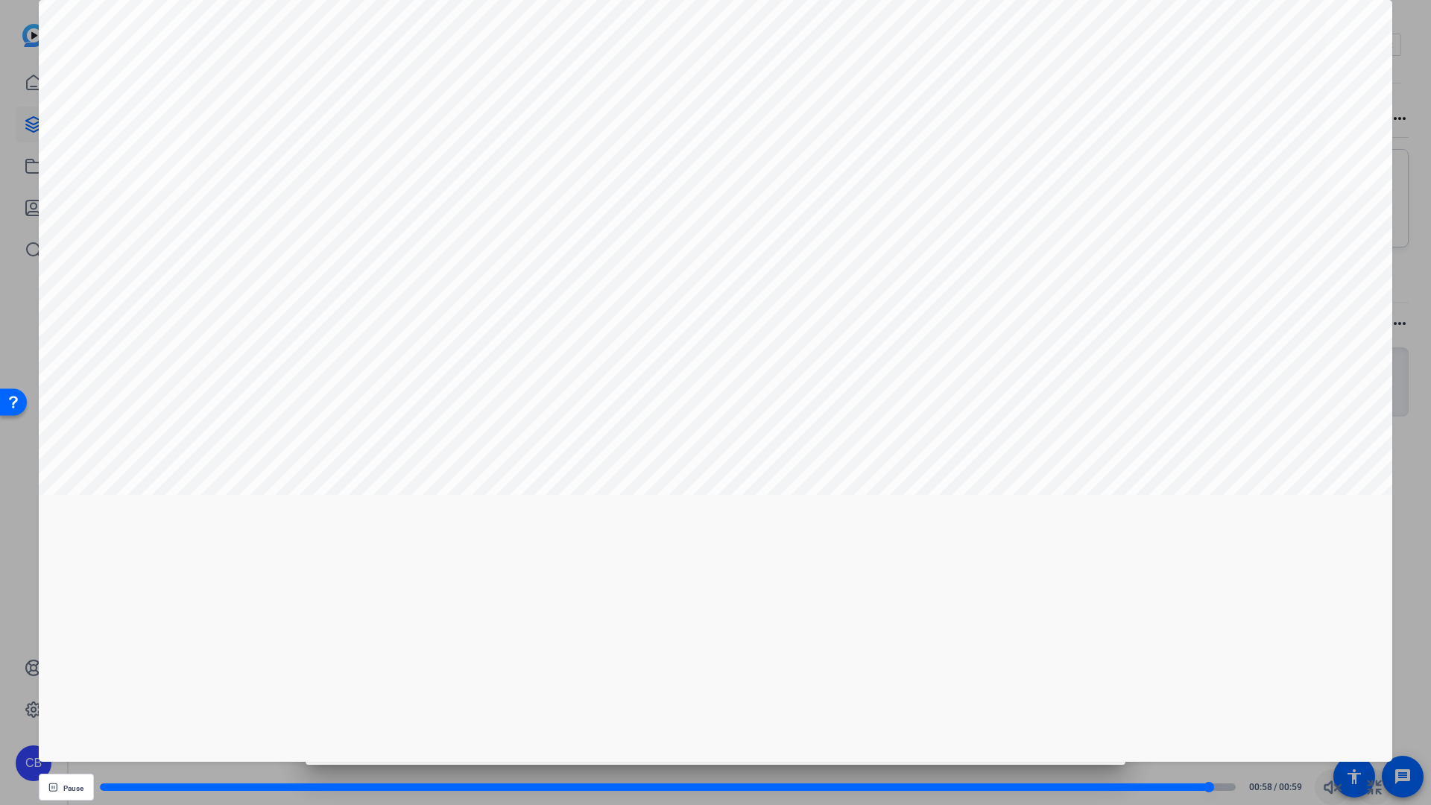
click at [1132, 590] on div at bounding box center [654, 786] width 1109 height 7
click at [1057, 590] on div at bounding box center [626, 786] width 1052 height 7
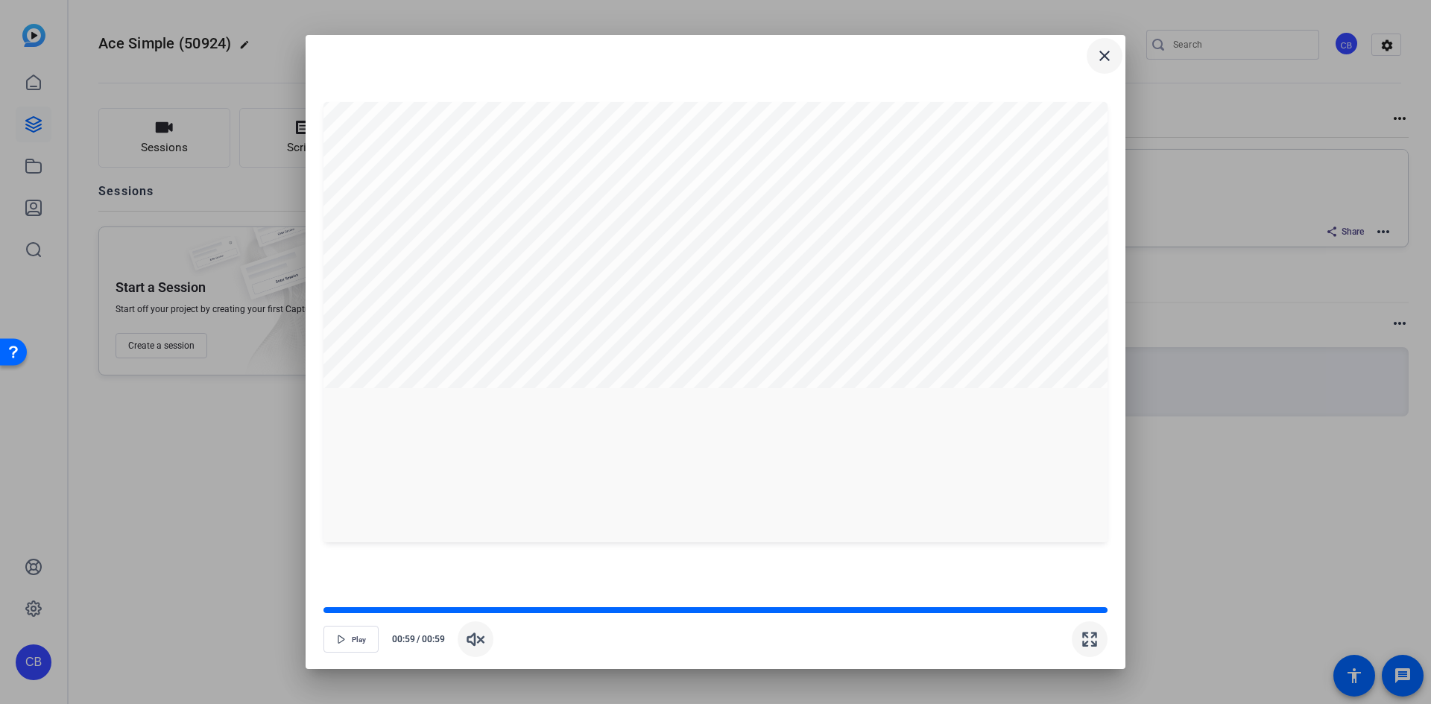
click at [1105, 58] on mat-icon "close" at bounding box center [1105, 56] width 18 height 18
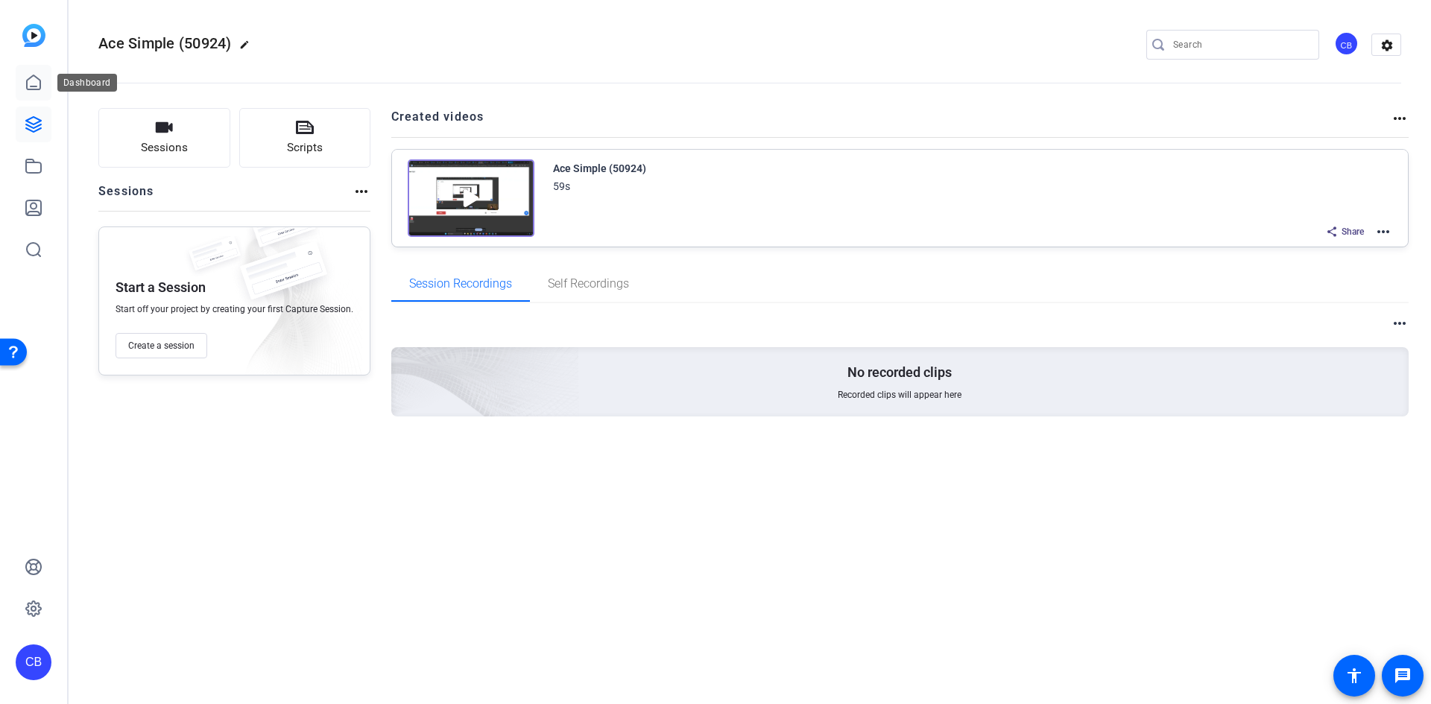
click at [21, 87] on link at bounding box center [34, 83] width 36 height 36
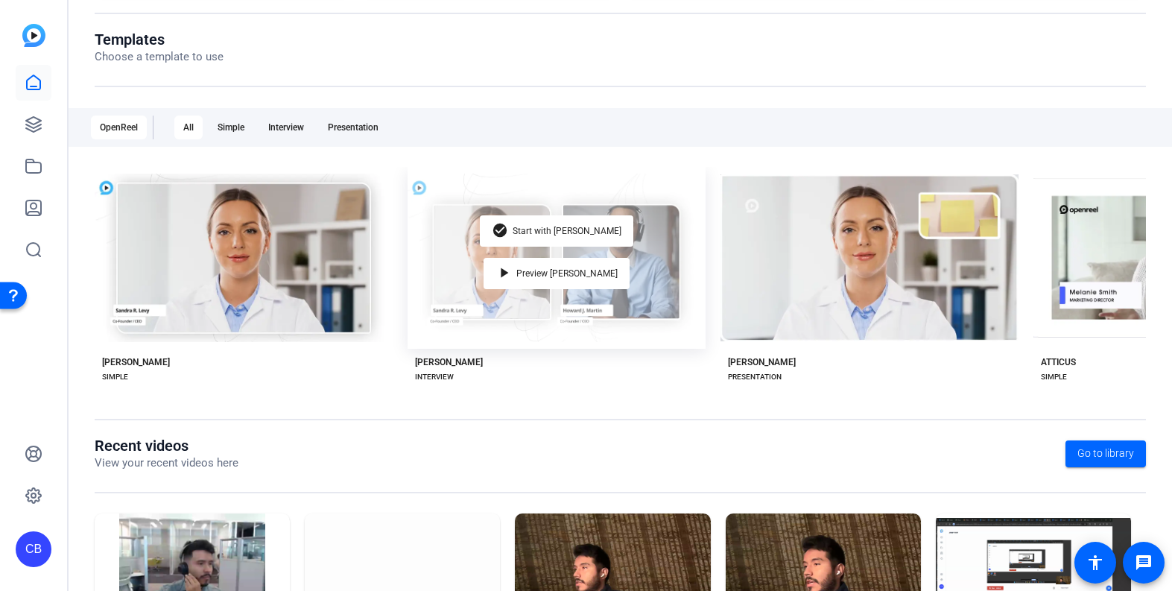
scroll to position [224, 0]
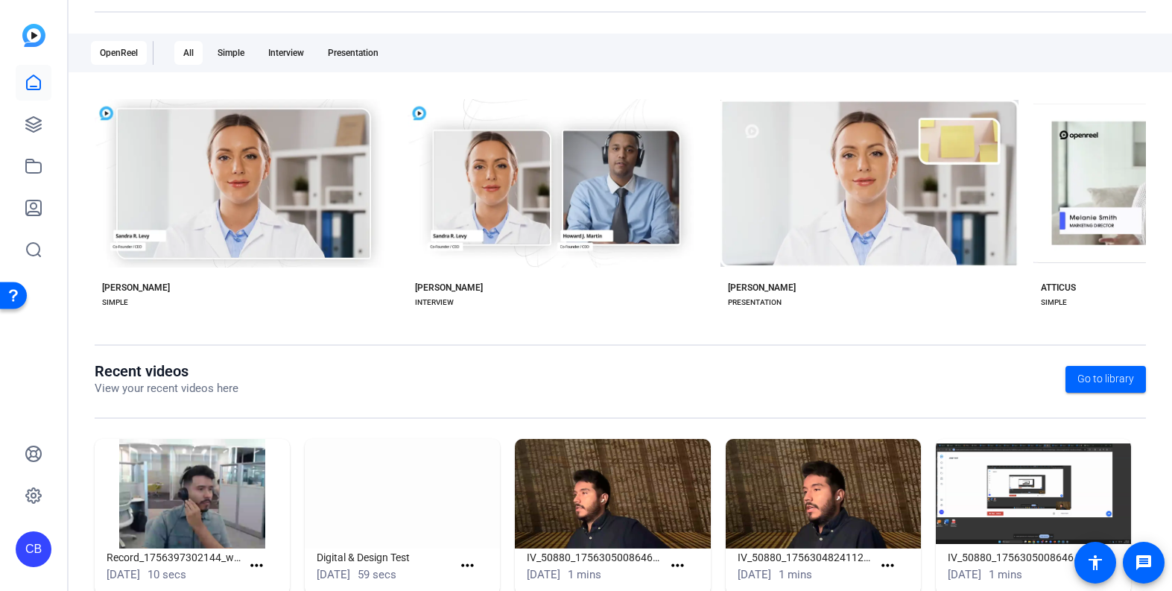
click at [416, 494] on img at bounding box center [402, 494] width 195 height 110
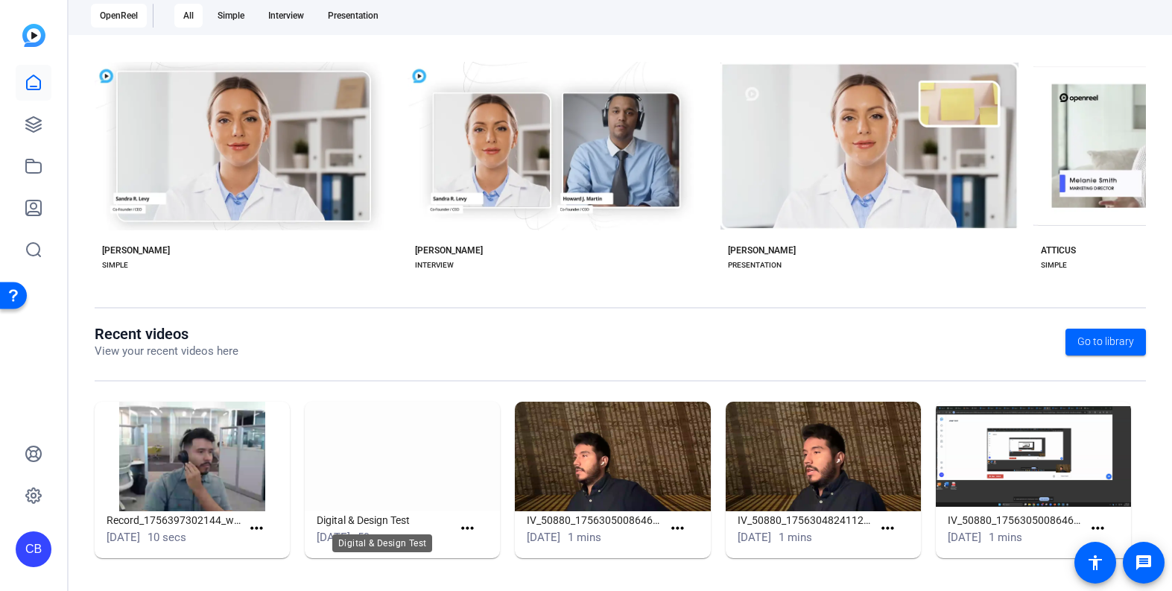
click at [362, 518] on h1 "Digital & Design Test" at bounding box center [384, 520] width 135 height 18
click at [469, 529] on mat-icon "more_horiz" at bounding box center [467, 528] width 19 height 19
click at [31, 123] on div at bounding box center [586, 295] width 1172 height 591
click at [31, 125] on icon at bounding box center [34, 125] width 18 height 18
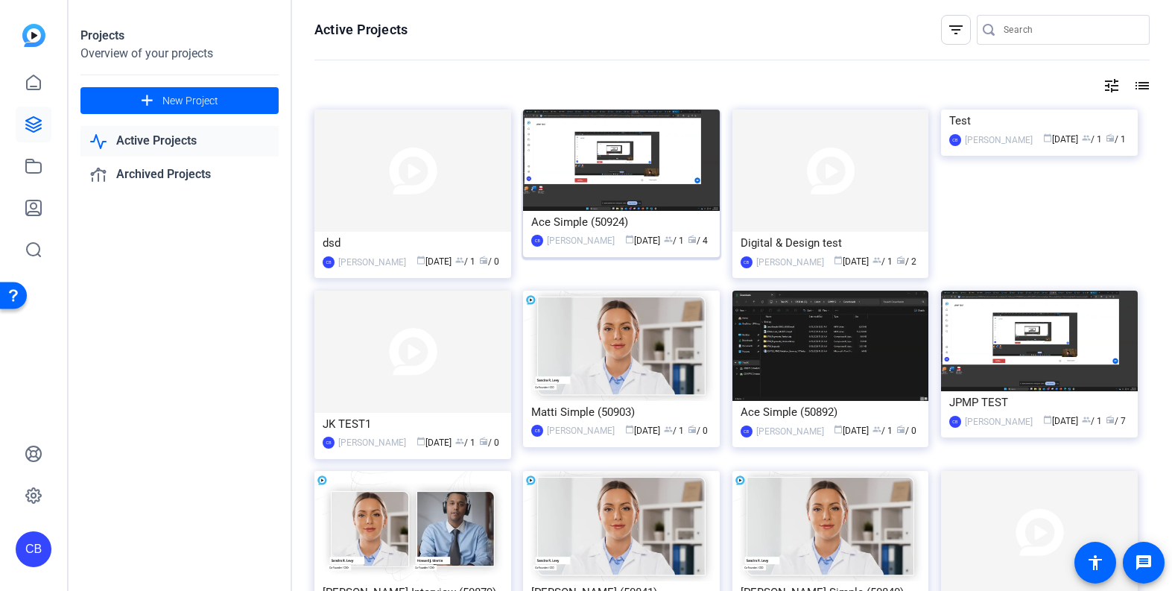
click at [606, 161] on img at bounding box center [621, 160] width 197 height 101
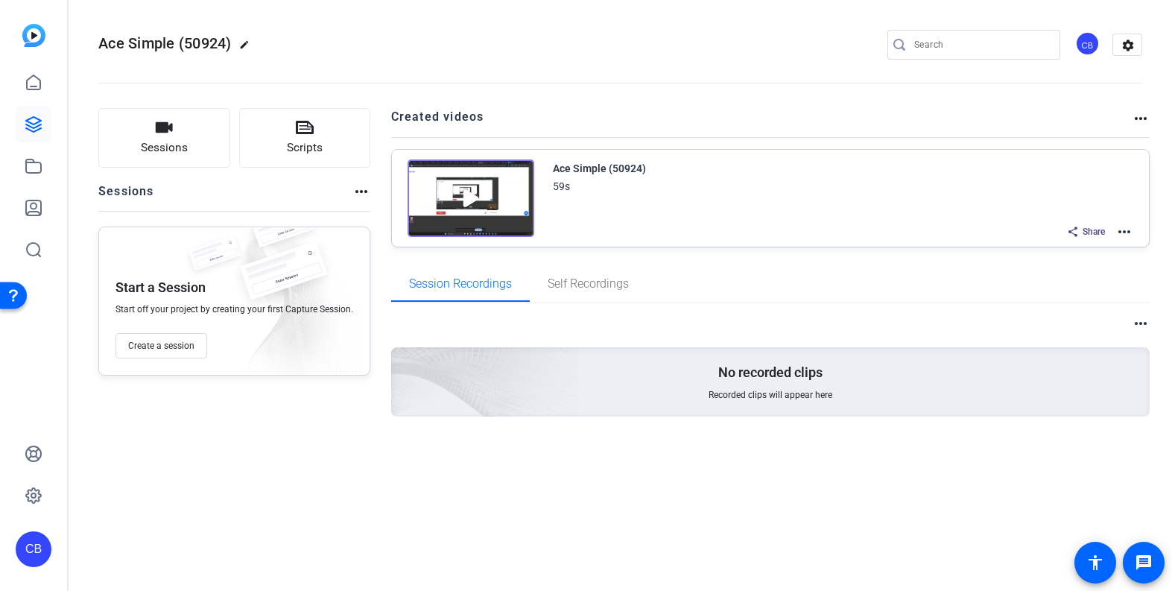
click at [467, 204] on img at bounding box center [471, 198] width 127 height 78
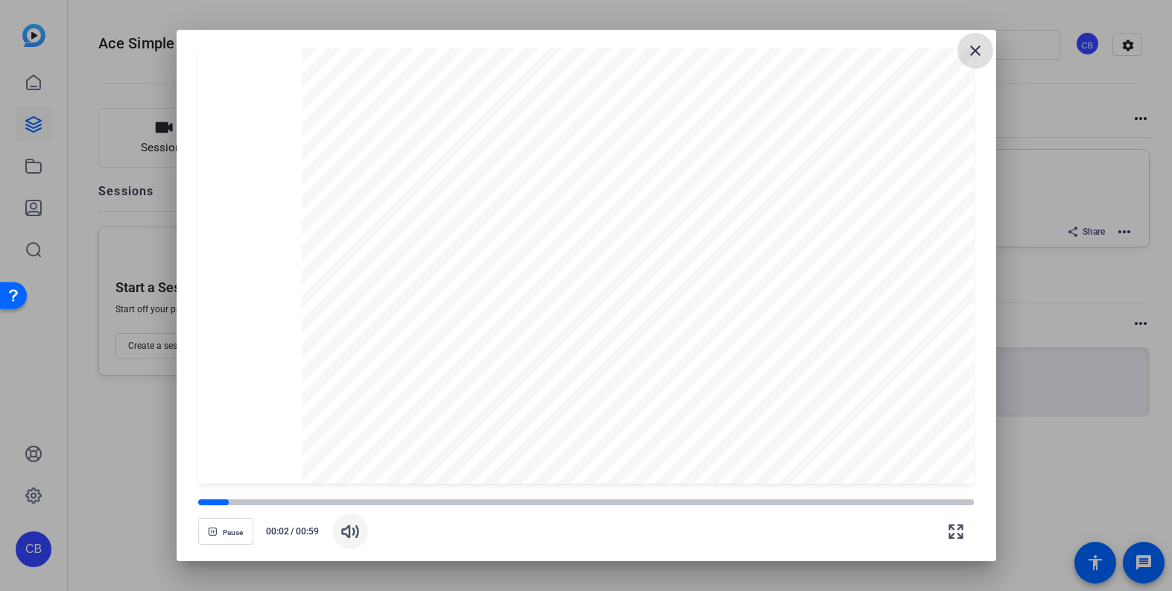
click at [355, 531] on icon "button" at bounding box center [350, 531] width 16 height 11
click at [304, 504] on div at bounding box center [586, 502] width 776 height 7
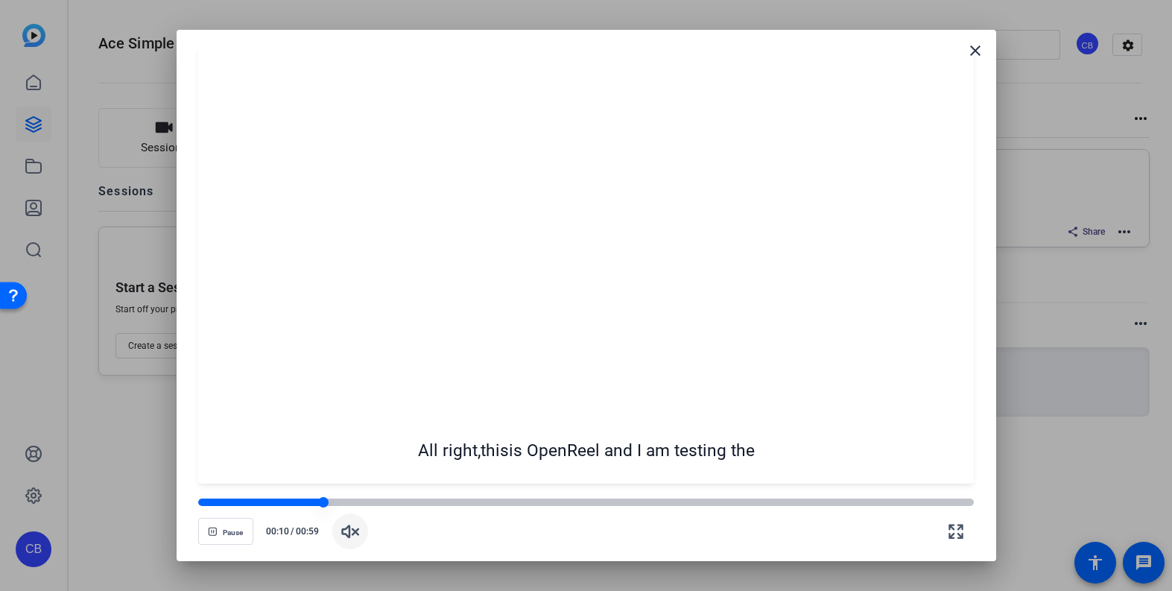
click at [328, 504] on div at bounding box center [586, 502] width 776 height 7
click at [352, 506] on div at bounding box center [586, 502] width 776 height 7
click at [380, 505] on div at bounding box center [586, 502] width 776 height 7
click at [412, 505] on div at bounding box center [586, 502] width 776 height 7
click at [435, 504] on div at bounding box center [586, 502] width 776 height 7
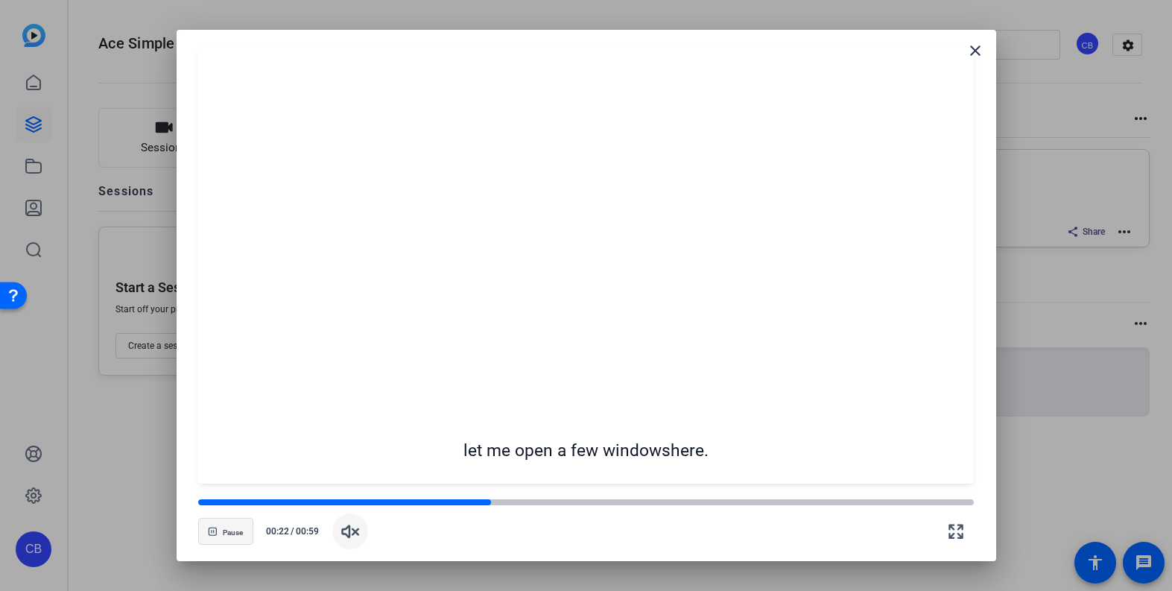
click at [231, 528] on span "Pause" at bounding box center [233, 532] width 20 height 9
click at [206, 537] on span "button" at bounding box center [226, 532] width 54 height 36
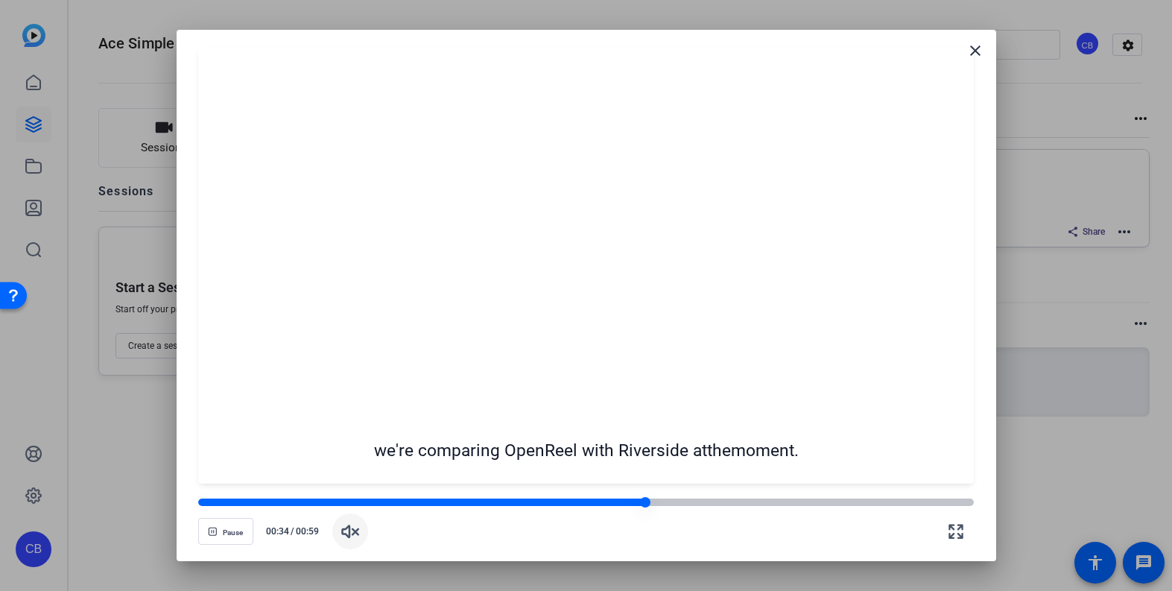
click at [657, 503] on div at bounding box center [586, 502] width 776 height 7
click at [692, 499] on div at bounding box center [586, 502] width 776 height 7
click at [763, 499] on div at bounding box center [586, 502] width 776 height 7
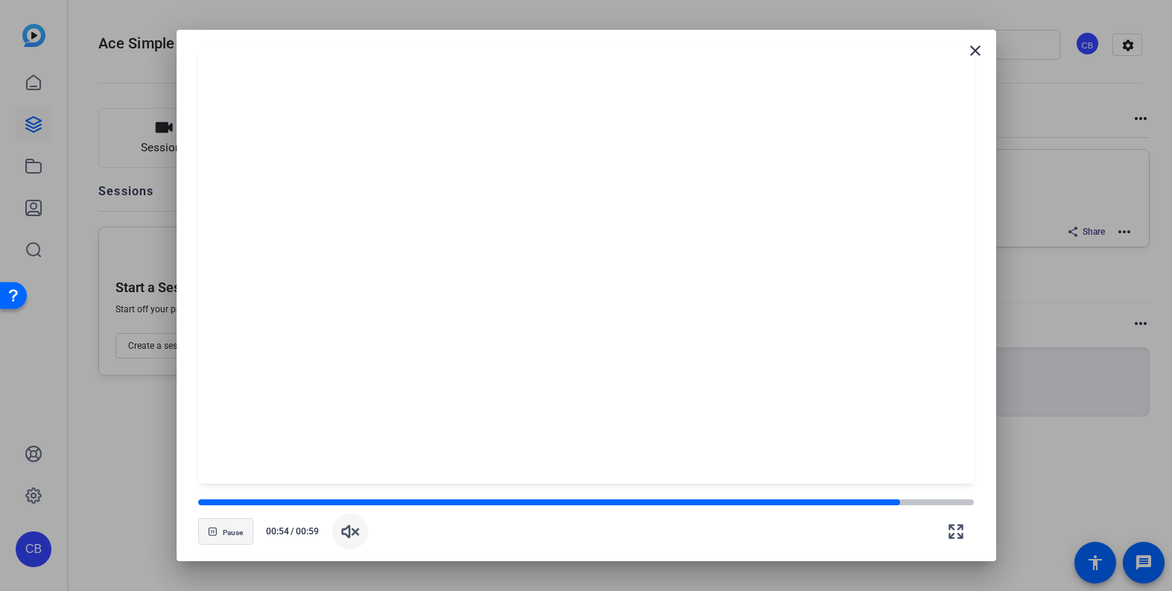
click at [218, 533] on span "button" at bounding box center [226, 532] width 54 height 36
click at [970, 50] on mat-icon "close" at bounding box center [976, 51] width 18 height 18
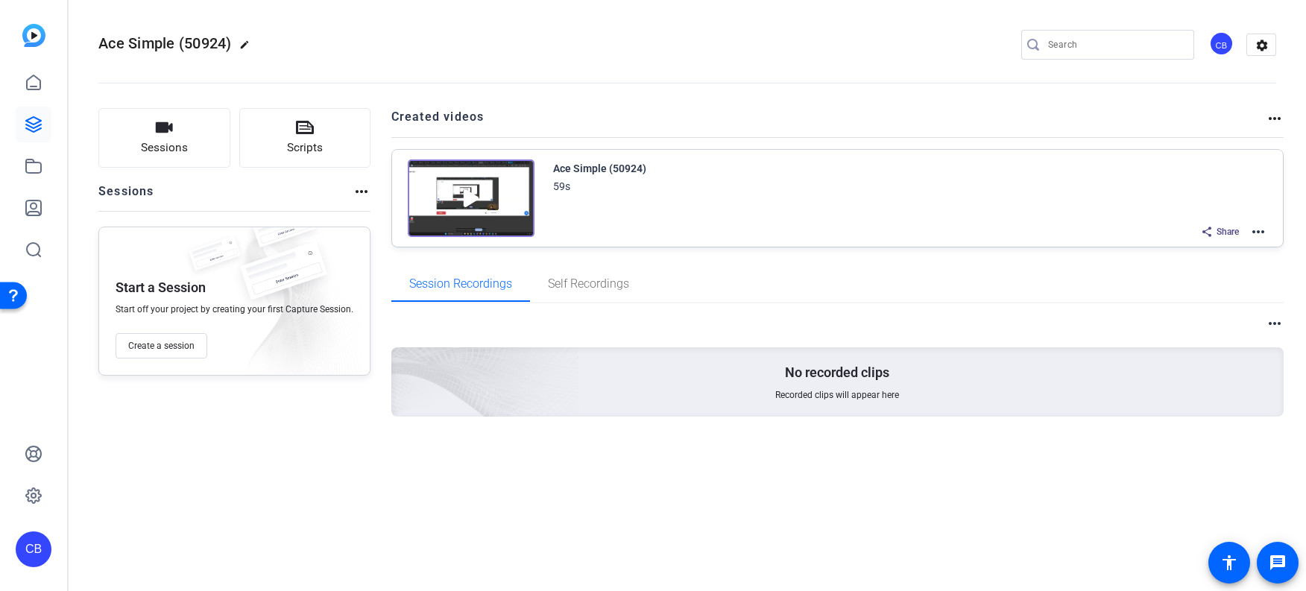
click at [1172, 78] on mat-toolbar "Ace Simple (50924) edit CB settings" at bounding box center [687, 44] width 1237 height 89
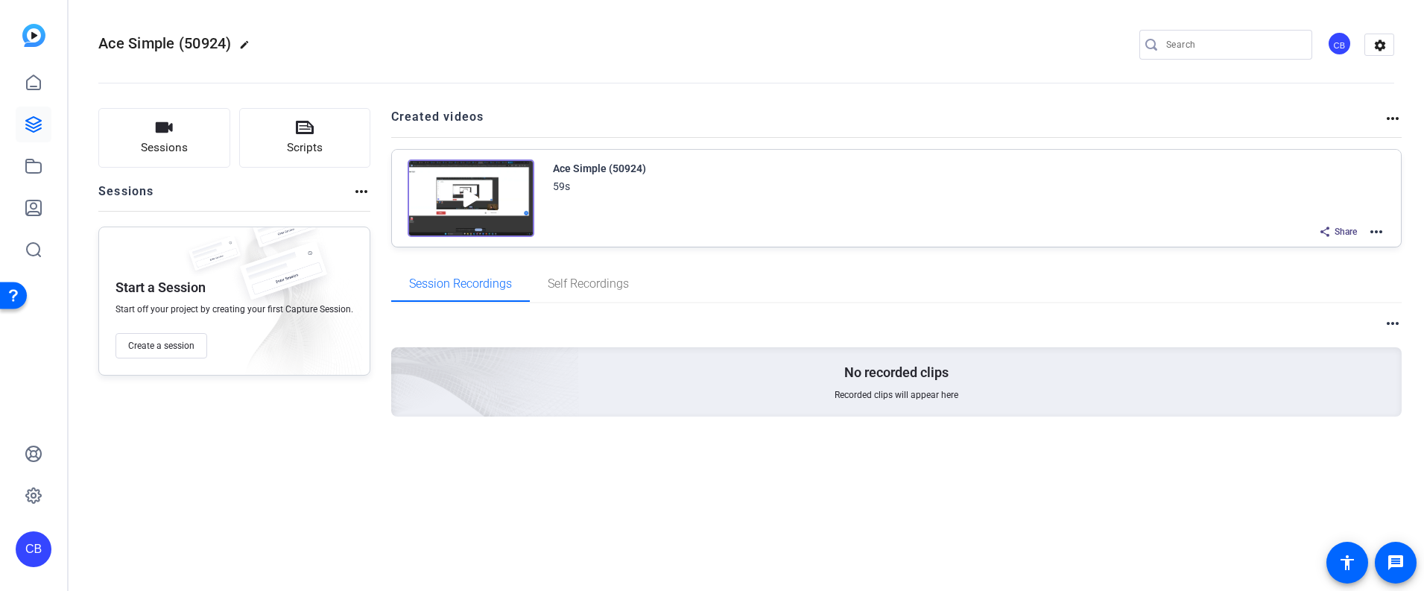
click at [476, 195] on img at bounding box center [471, 198] width 127 height 78
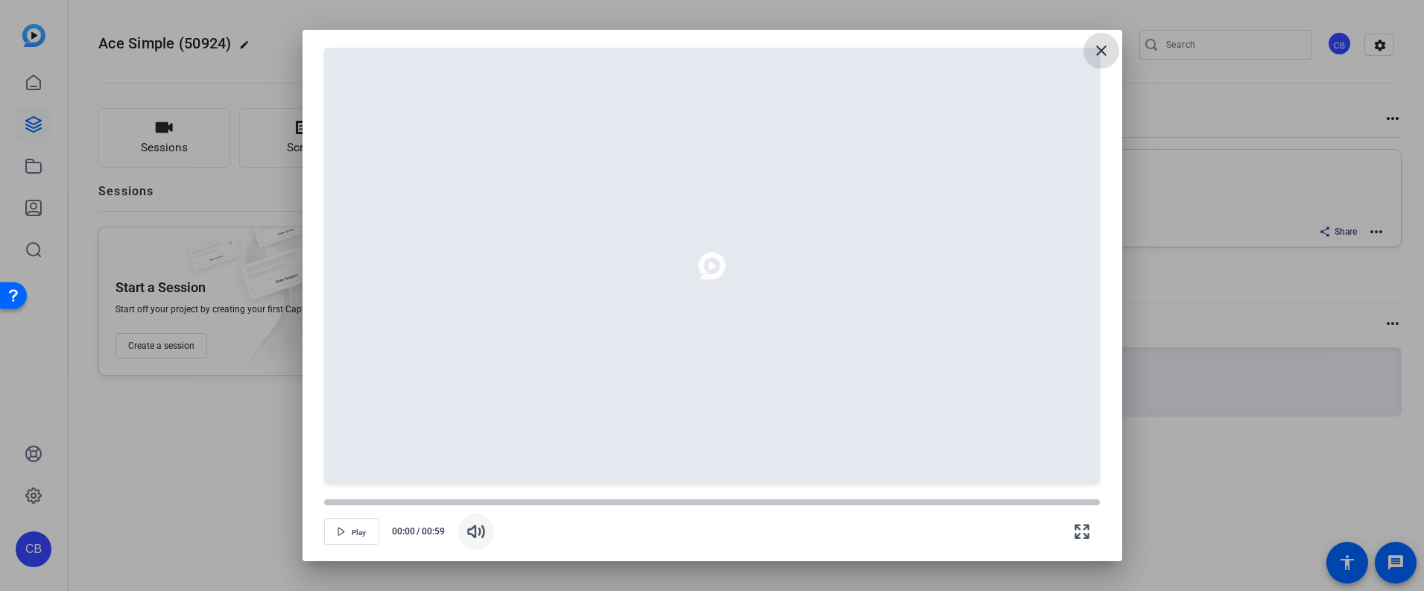
click at [479, 531] on icon "button" at bounding box center [476, 531] width 16 height 11
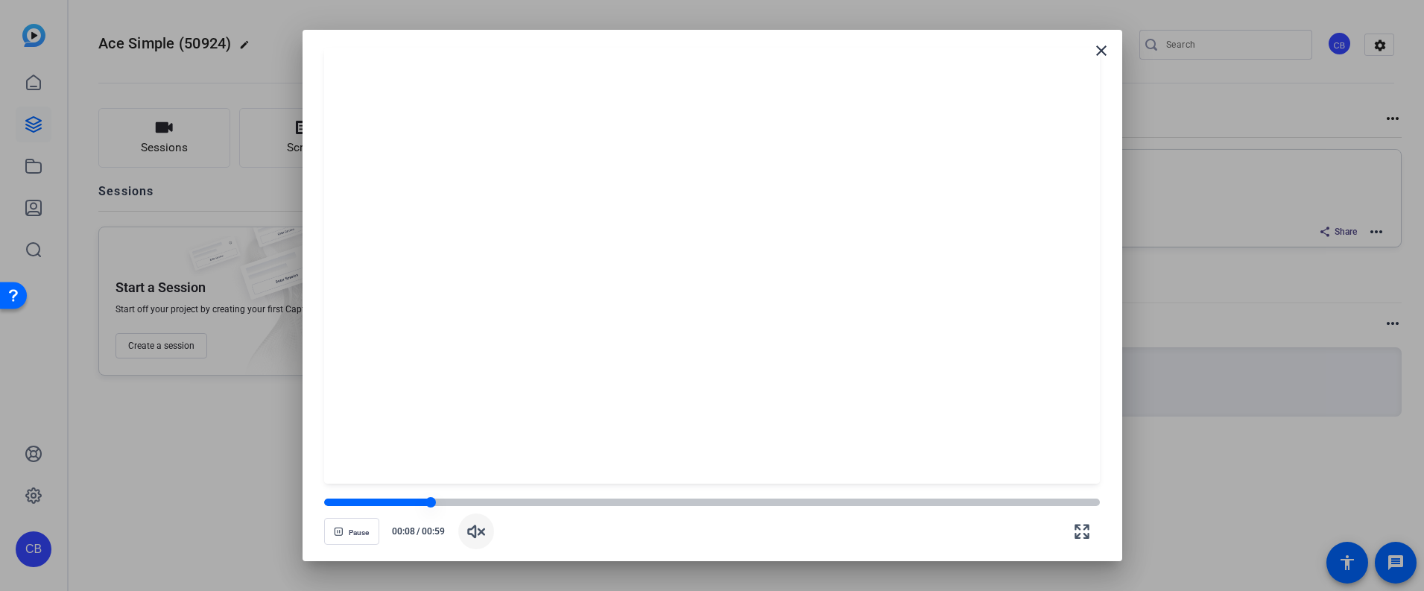
click at [445, 506] on div at bounding box center [712, 502] width 776 height 7
click at [487, 502] on div at bounding box center [487, 502] width 13 height 13
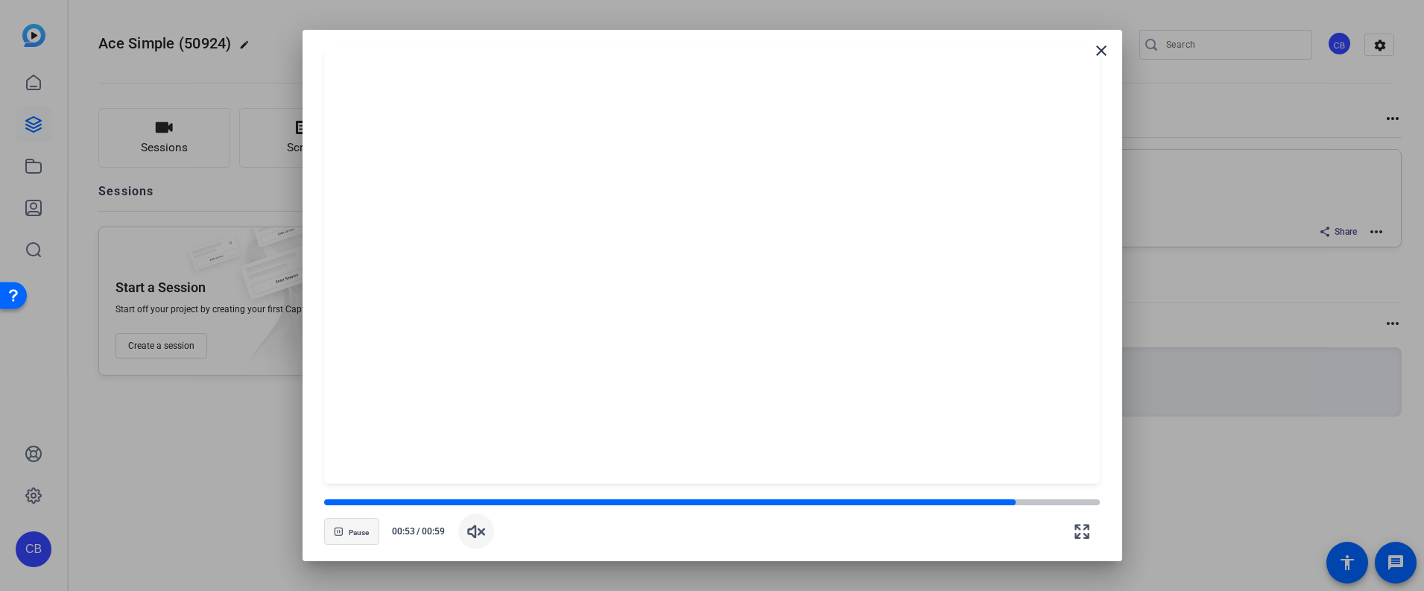
click at [344, 532] on span "button" at bounding box center [352, 532] width 54 height 36
click at [1105, 50] on mat-icon "close" at bounding box center [1102, 51] width 18 height 18
